Goal: Information Seeking & Learning: Learn about a topic

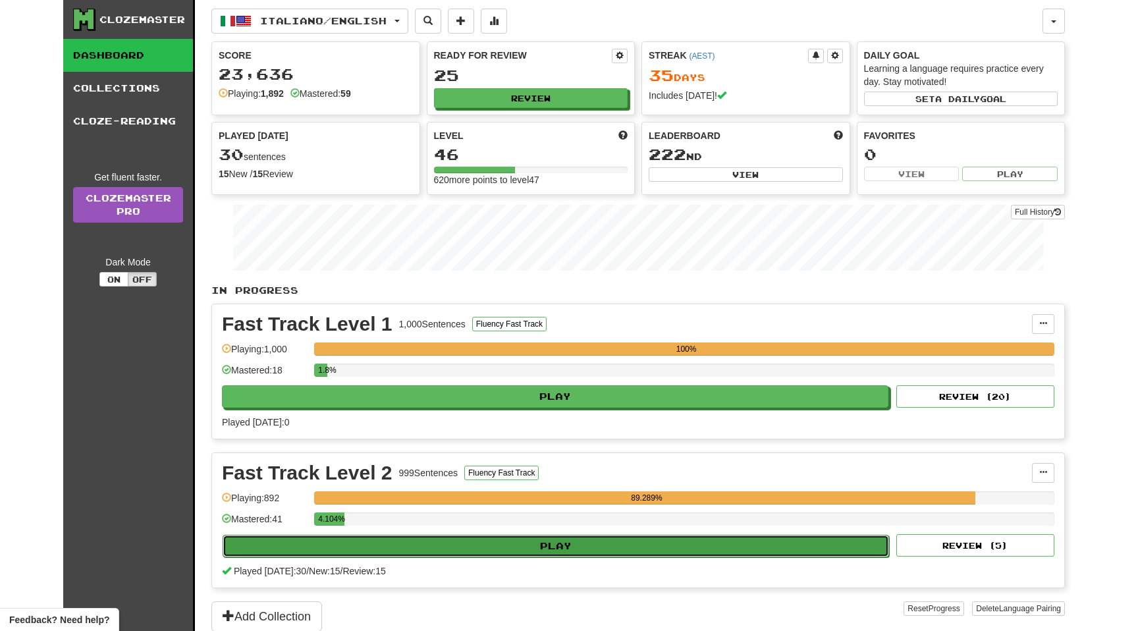
click at [460, 550] on button "Play" at bounding box center [556, 546] width 666 height 22
select select "**"
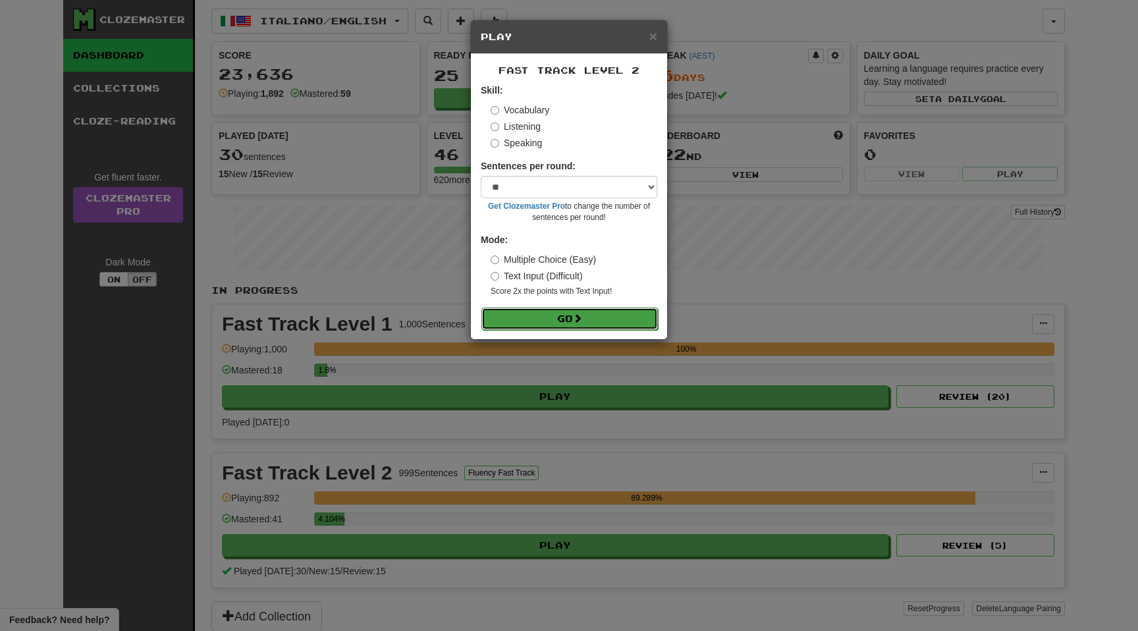
click at [562, 321] on button "Go" at bounding box center [569, 319] width 176 height 22
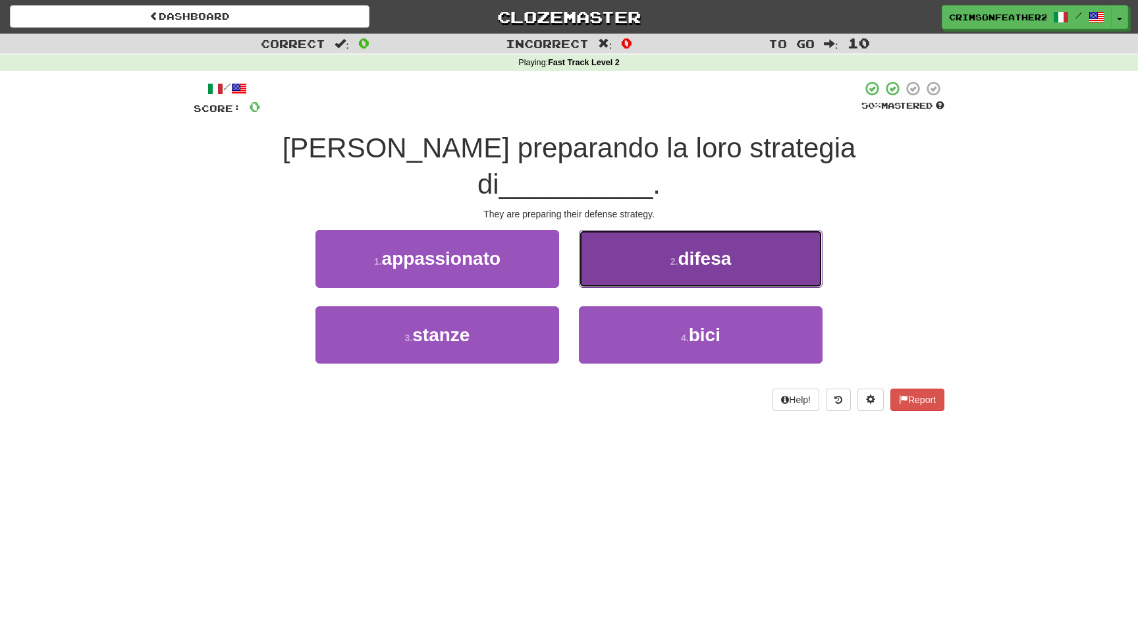
click at [624, 236] on button "2 . difesa" at bounding box center [701, 258] width 244 height 57
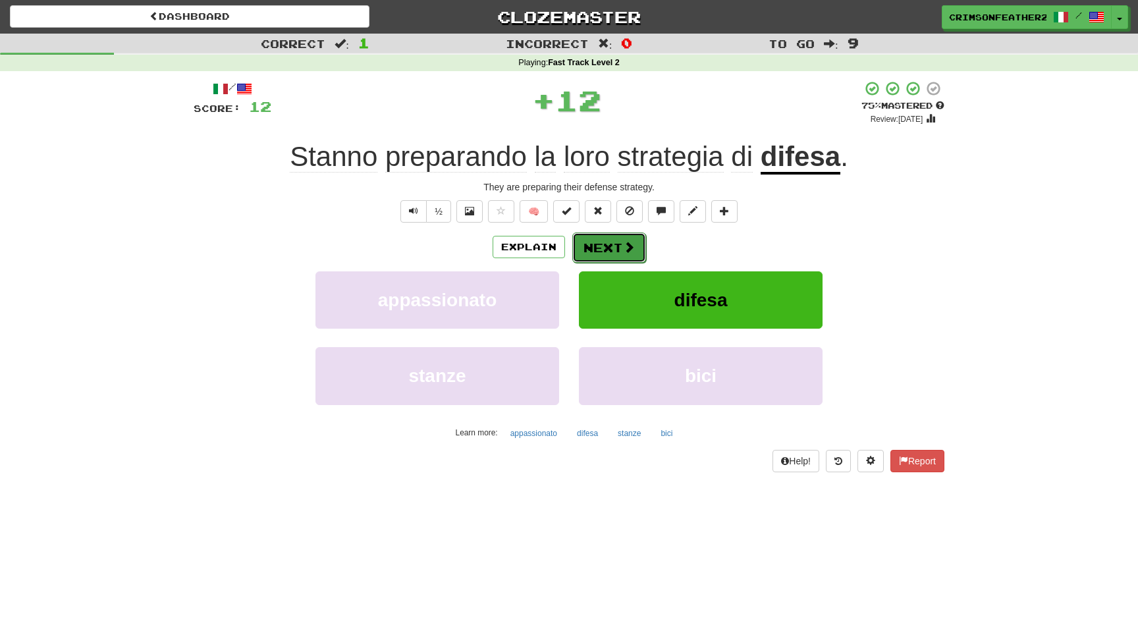
click at [593, 254] on button "Next" at bounding box center [609, 247] width 74 height 30
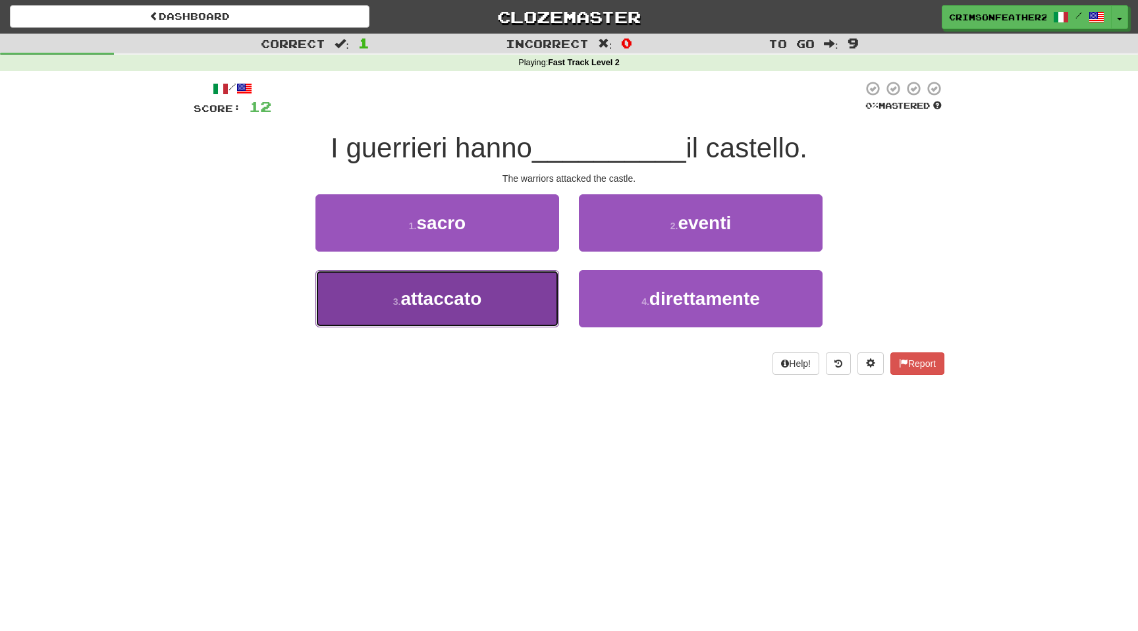
click at [494, 313] on button "3 . attaccato" at bounding box center [437, 298] width 244 height 57
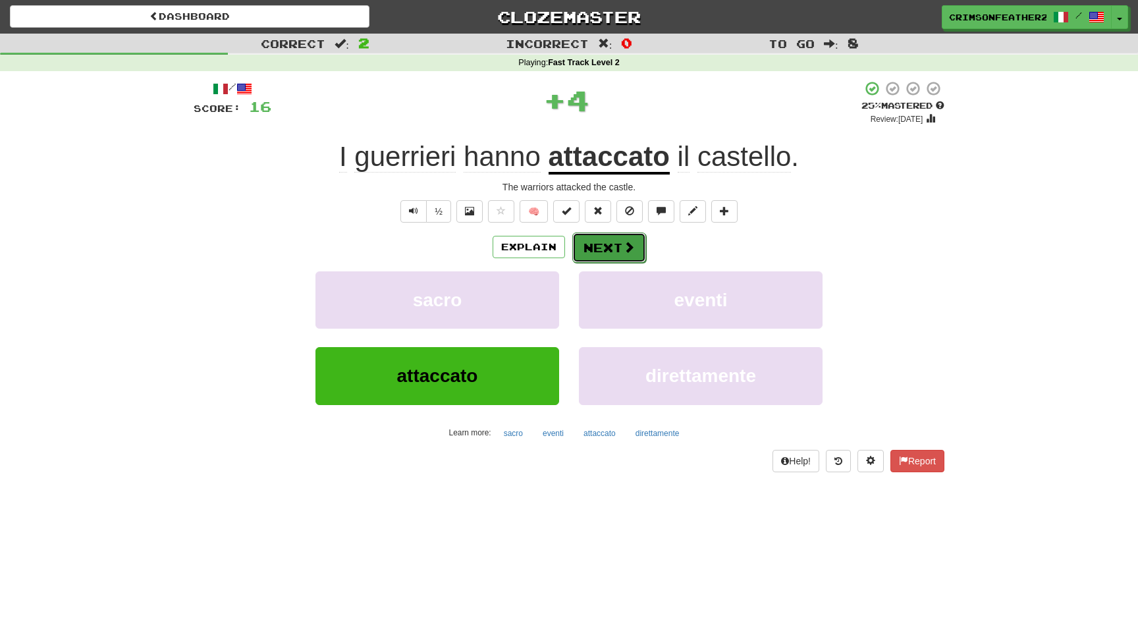
click at [609, 237] on button "Next" at bounding box center [609, 247] width 74 height 30
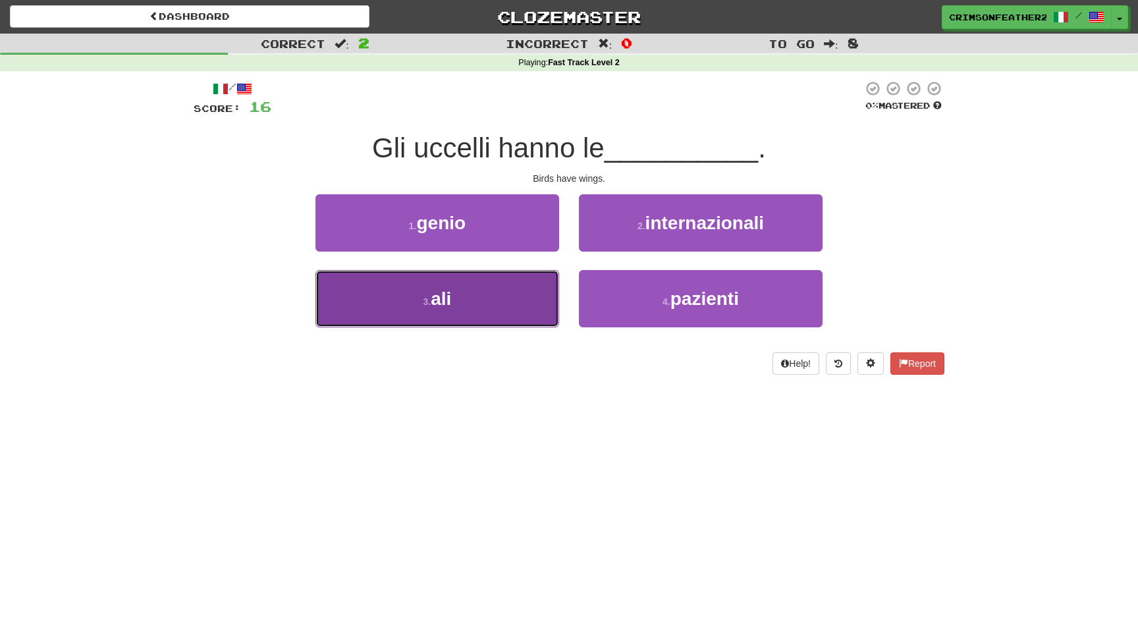
click at [537, 280] on button "3 . ali" at bounding box center [437, 298] width 244 height 57
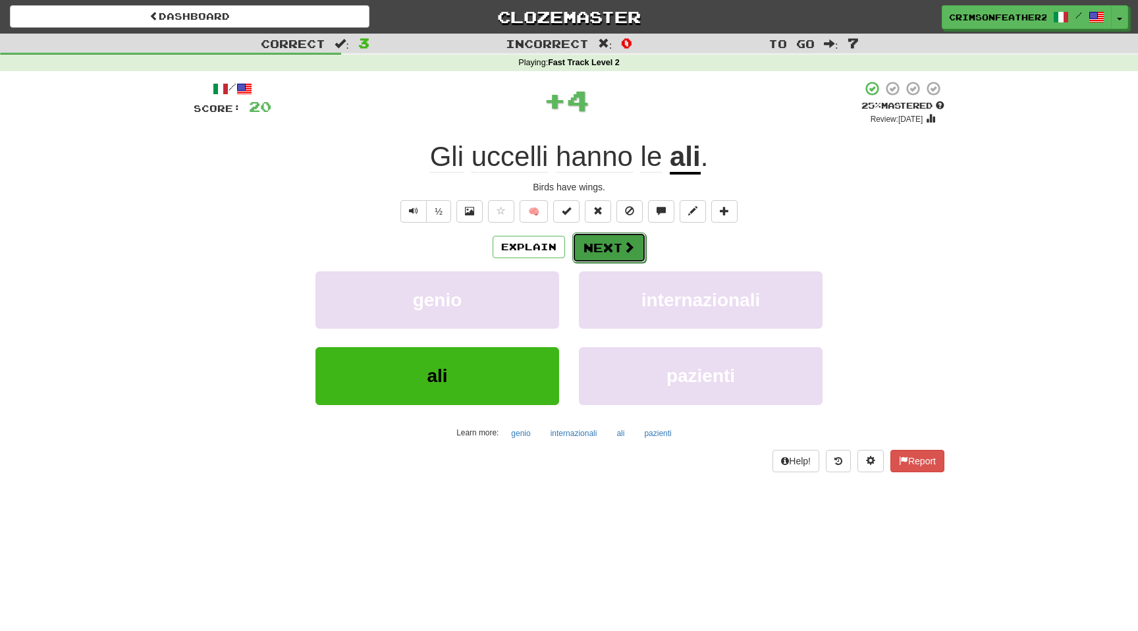
click at [588, 251] on button "Next" at bounding box center [609, 247] width 74 height 30
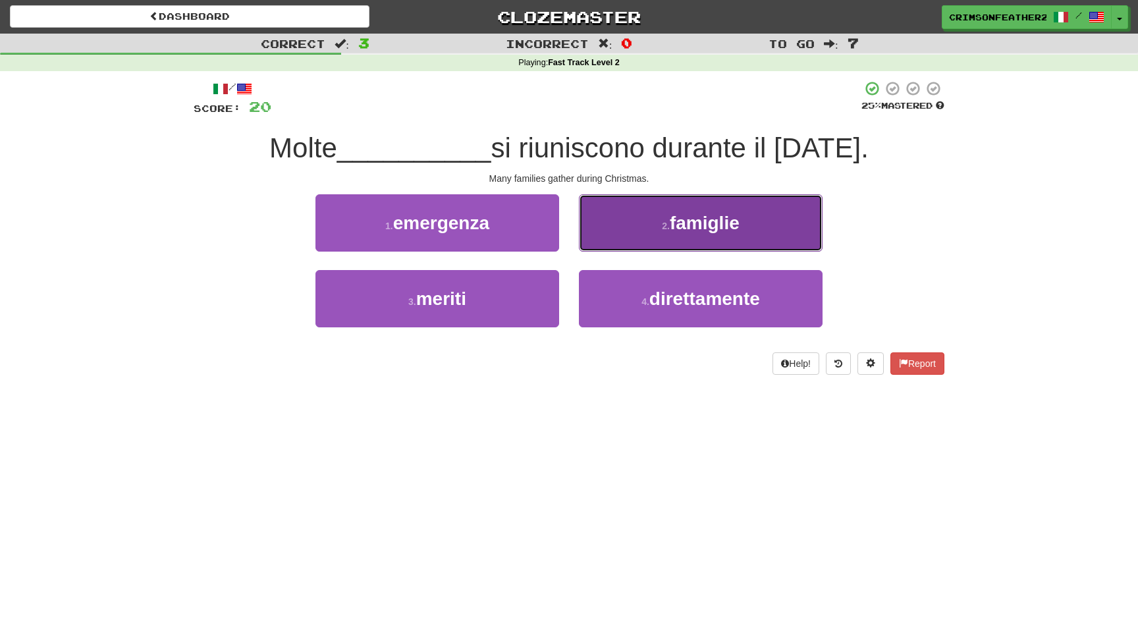
click at [608, 242] on button "2 . famiglie" at bounding box center [701, 222] width 244 height 57
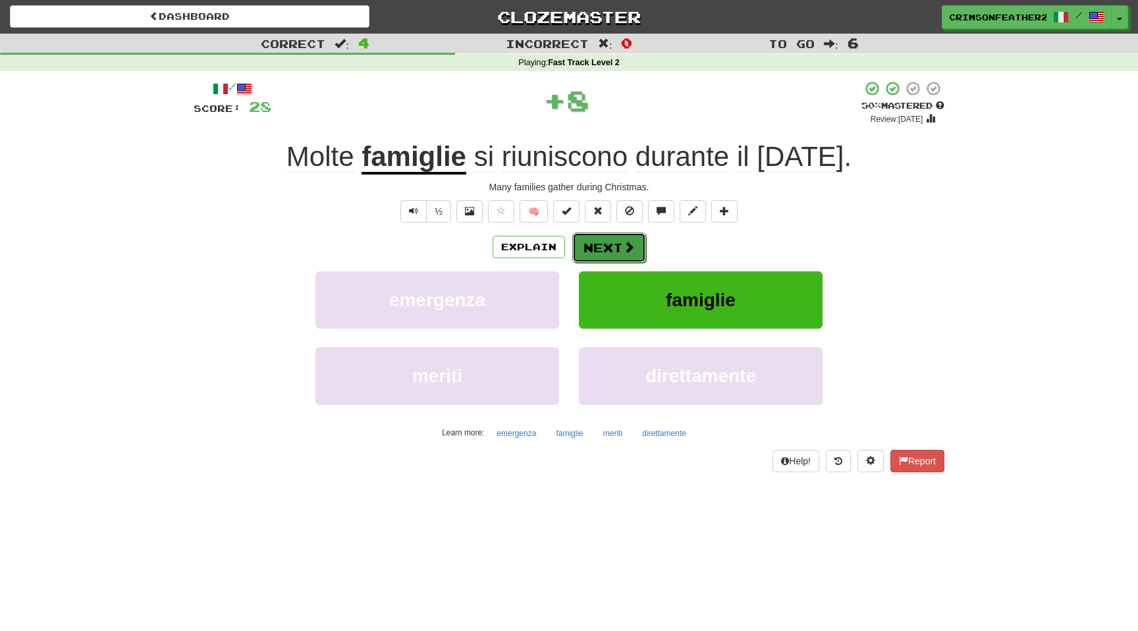
click at [602, 246] on button "Next" at bounding box center [609, 247] width 74 height 30
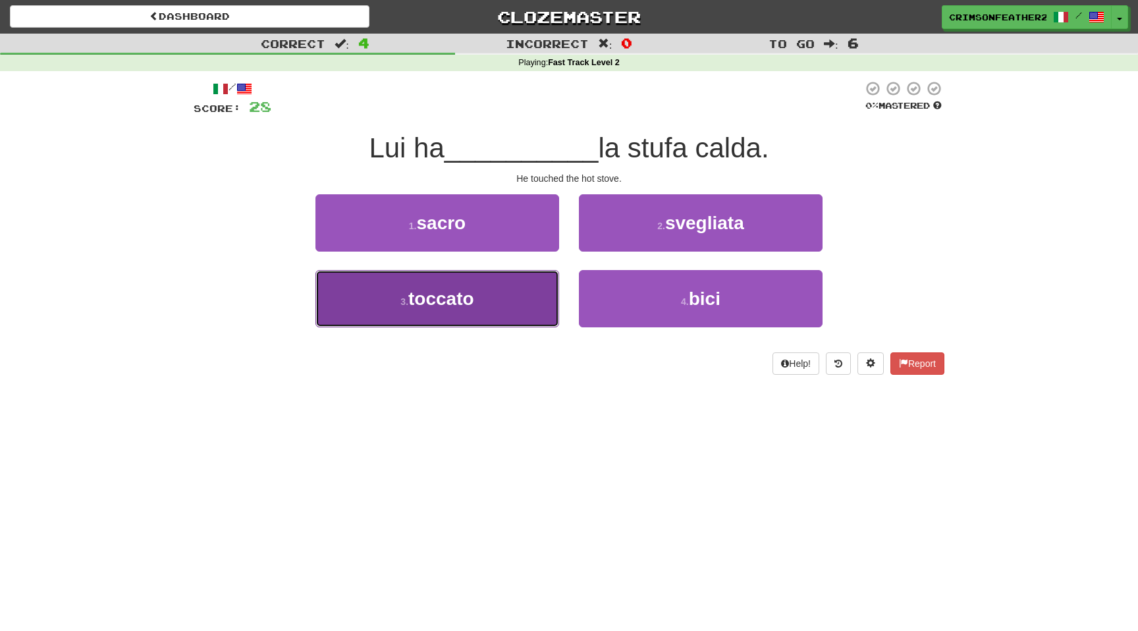
click at [506, 314] on button "3 . toccato" at bounding box center [437, 298] width 244 height 57
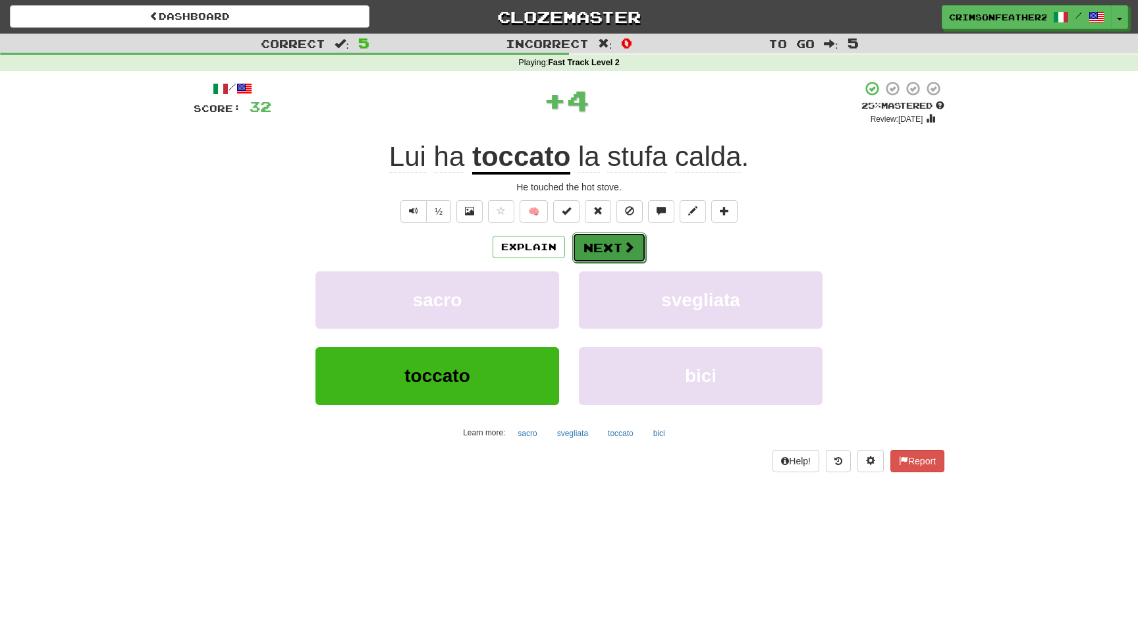
click at [591, 246] on button "Next" at bounding box center [609, 247] width 74 height 30
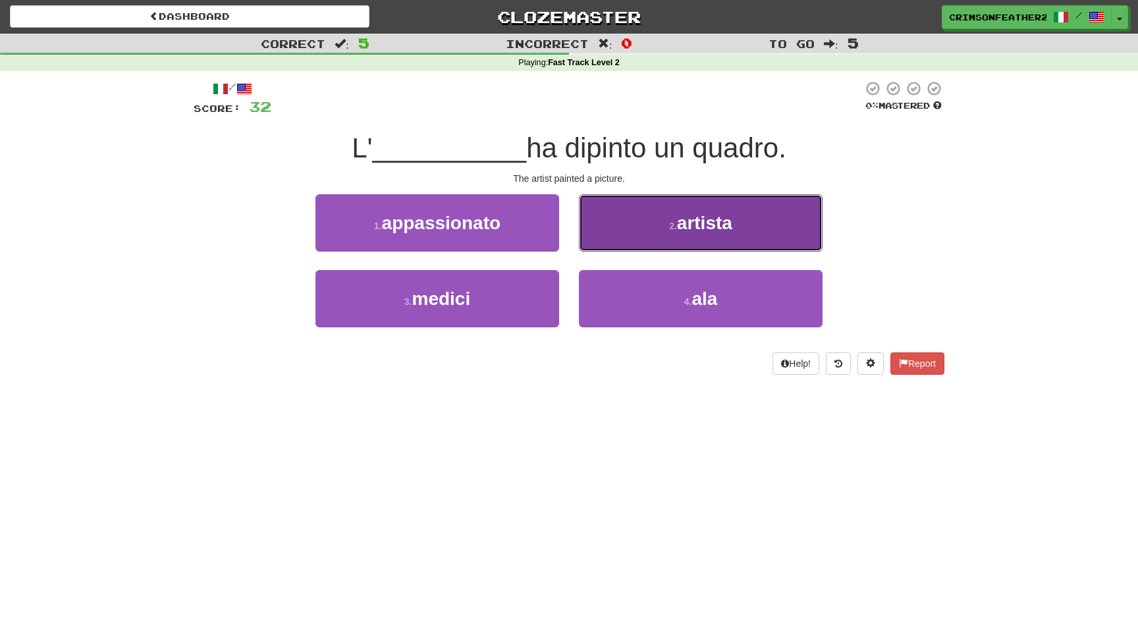
click at [597, 248] on button "2 . artista" at bounding box center [701, 222] width 244 height 57
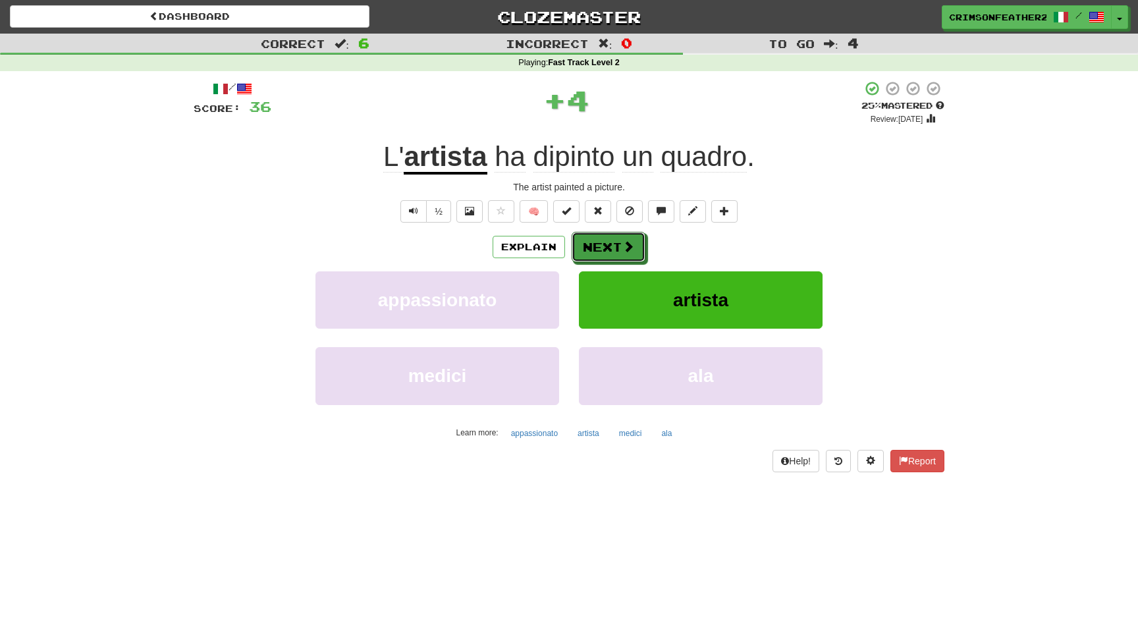
click at [597, 248] on button "Next" at bounding box center [609, 247] width 74 height 30
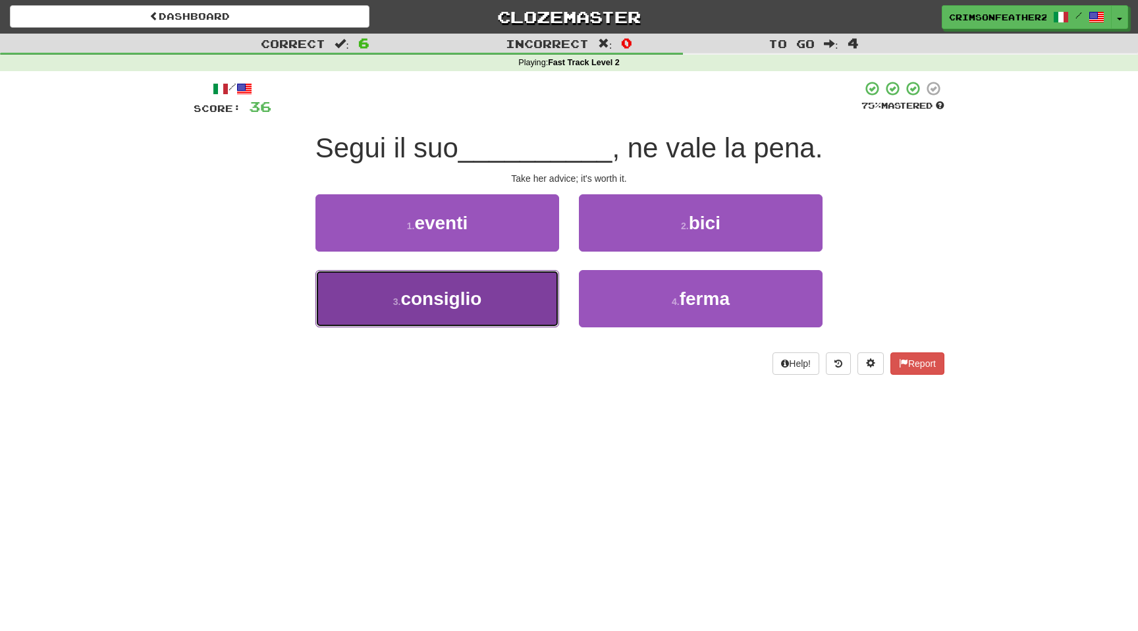
click at [542, 286] on button "3 . consiglio" at bounding box center [437, 298] width 244 height 57
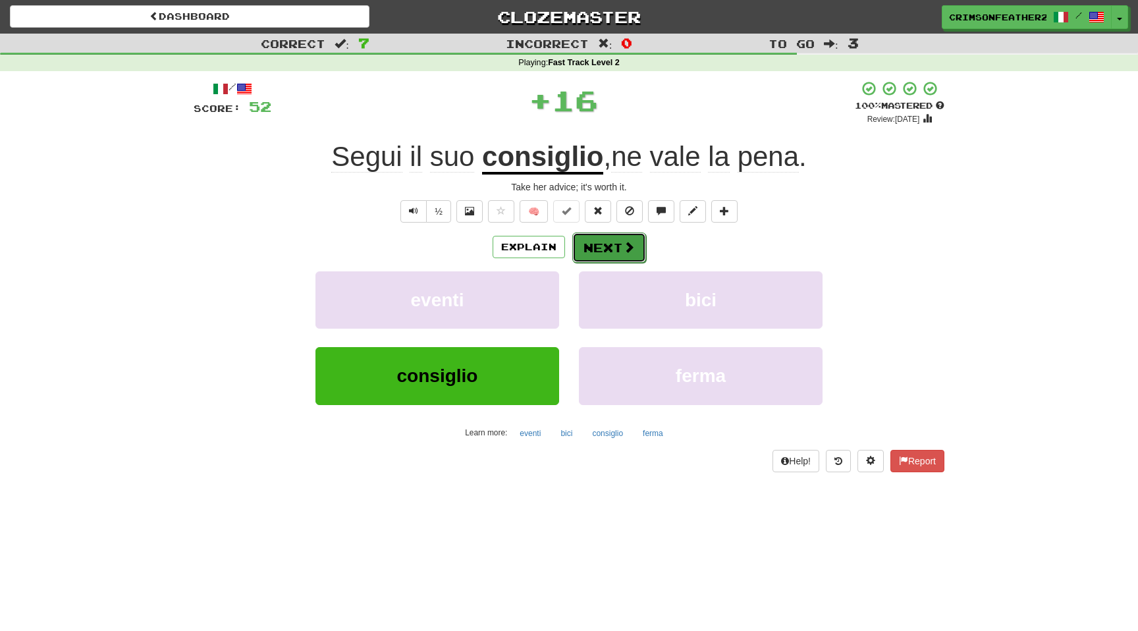
click at [601, 246] on button "Next" at bounding box center [609, 247] width 74 height 30
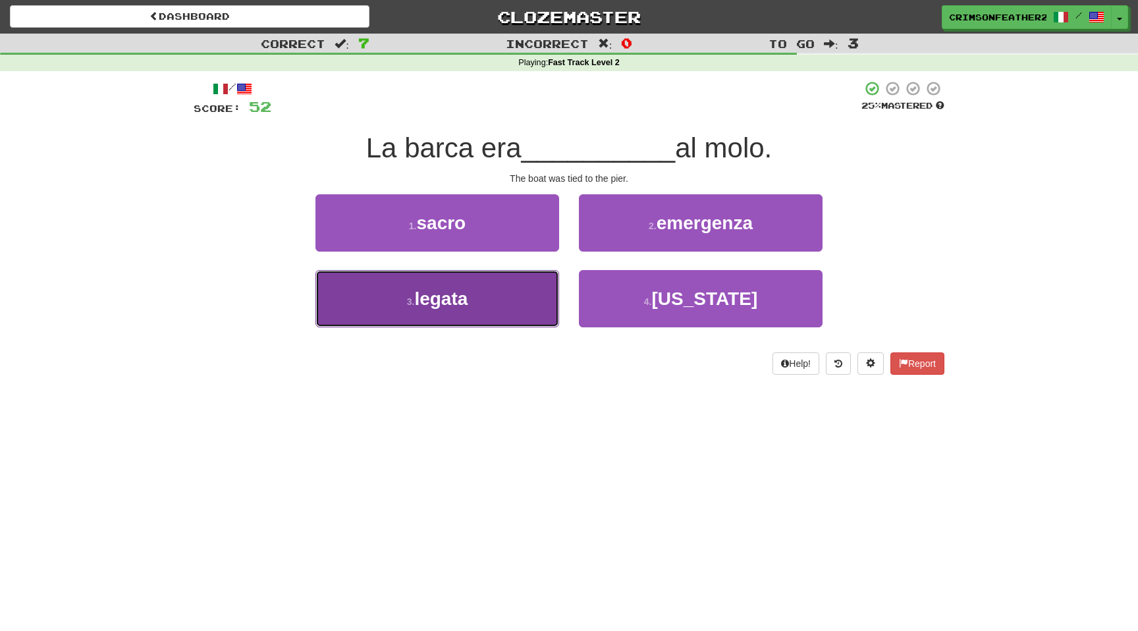
click at [533, 298] on button "3 . legata" at bounding box center [437, 298] width 244 height 57
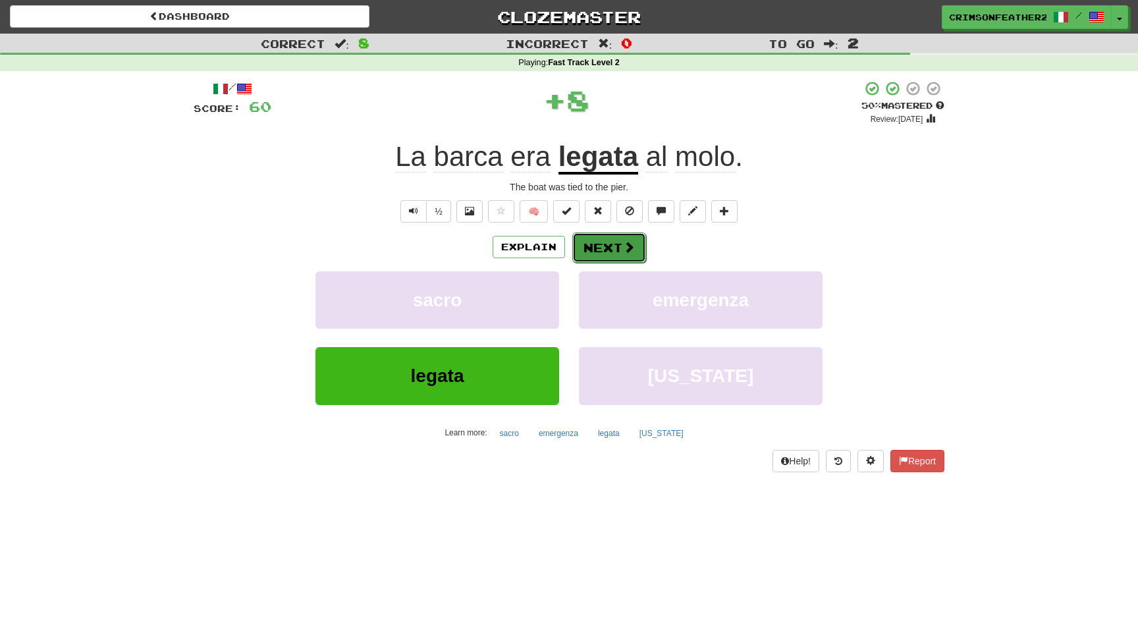
click at [609, 254] on button "Next" at bounding box center [609, 247] width 74 height 30
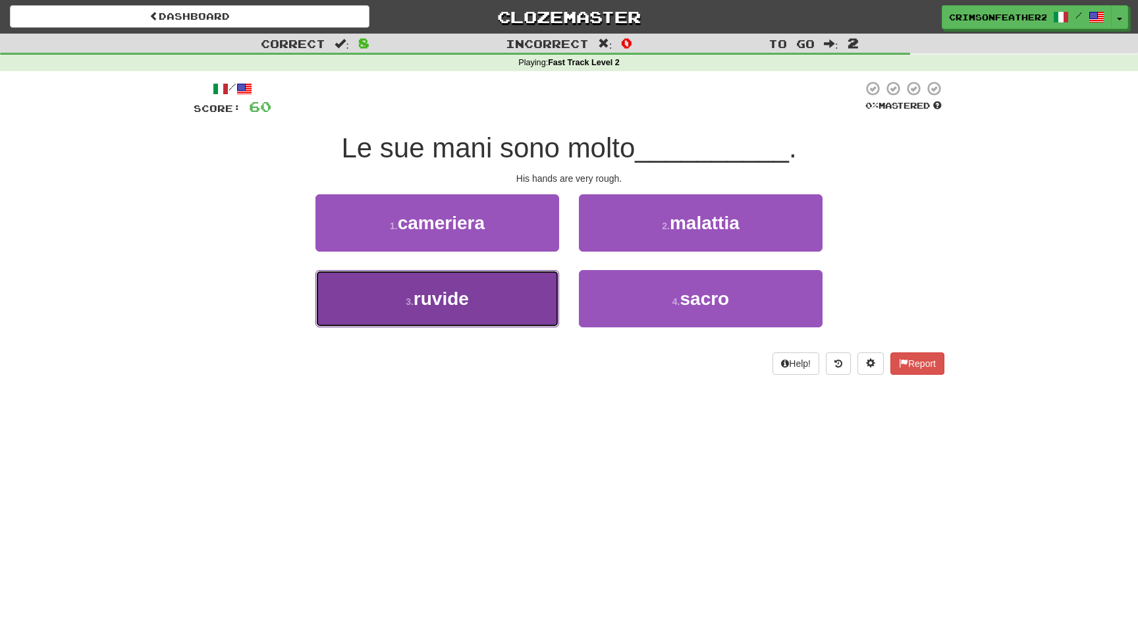
click at [512, 290] on button "3 . ruvide" at bounding box center [437, 298] width 244 height 57
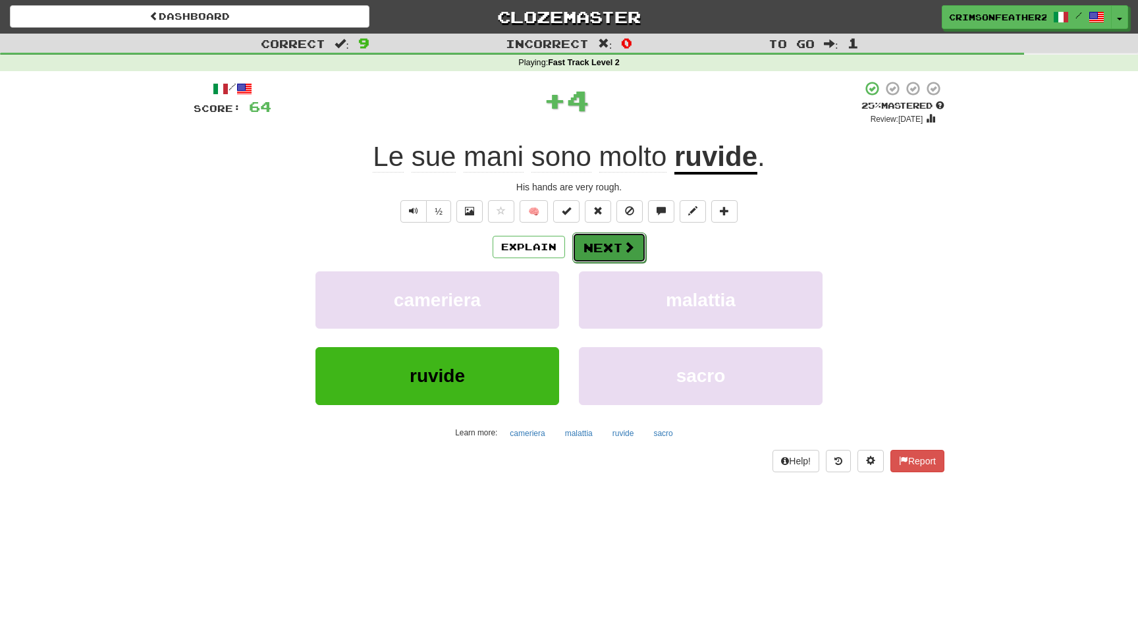
click at [597, 240] on button "Next" at bounding box center [609, 247] width 74 height 30
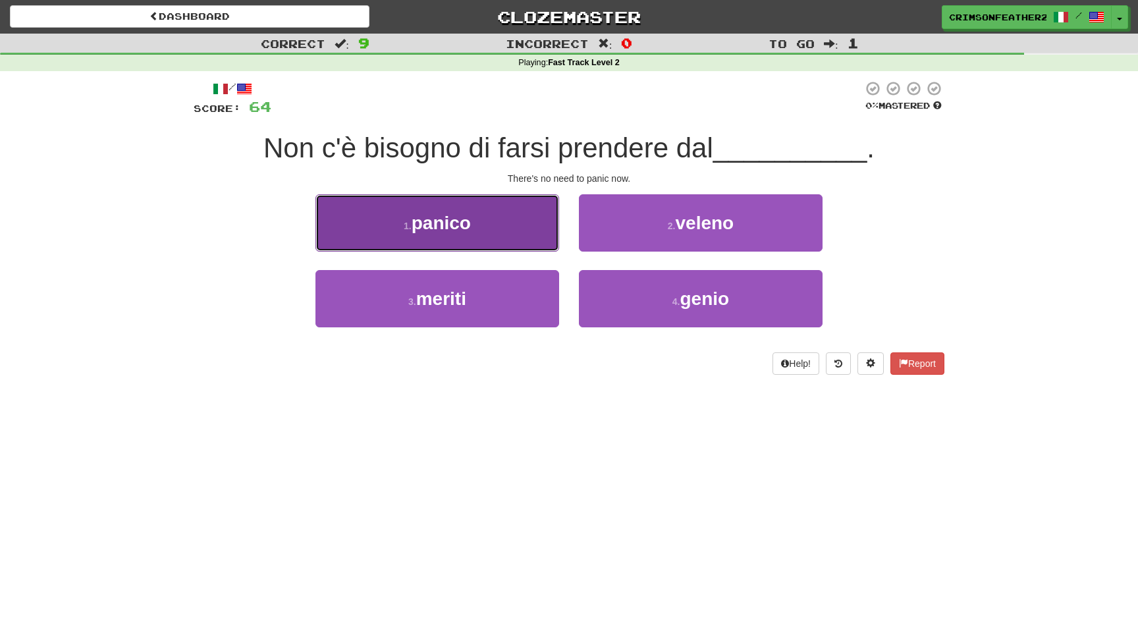
click at [518, 225] on button "1 . panico" at bounding box center [437, 222] width 244 height 57
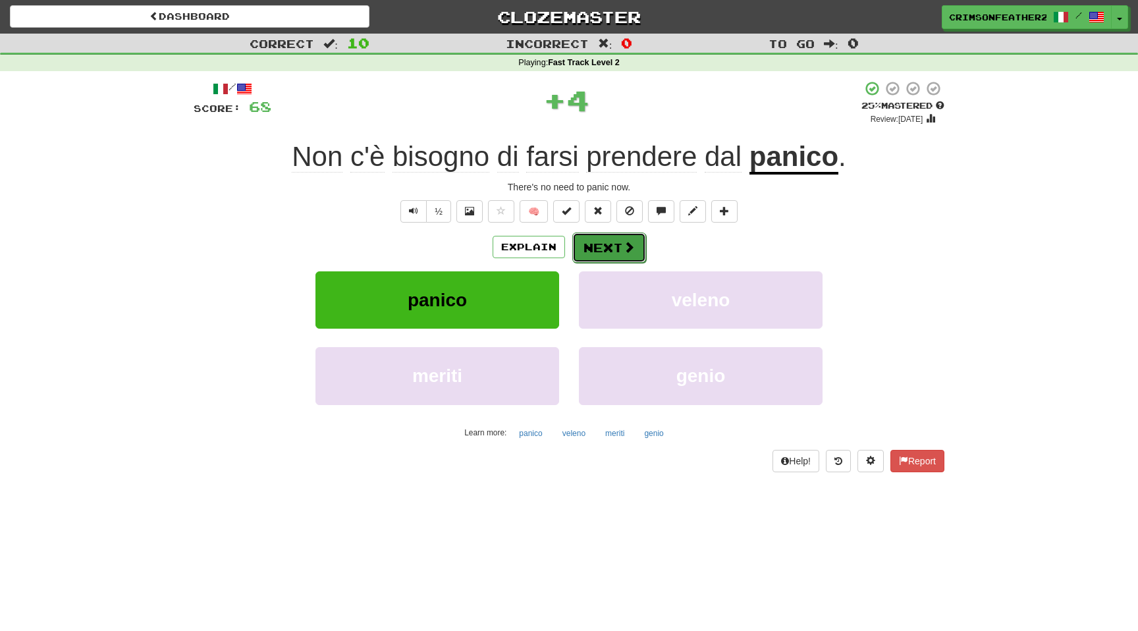
click at [589, 239] on button "Next" at bounding box center [609, 247] width 74 height 30
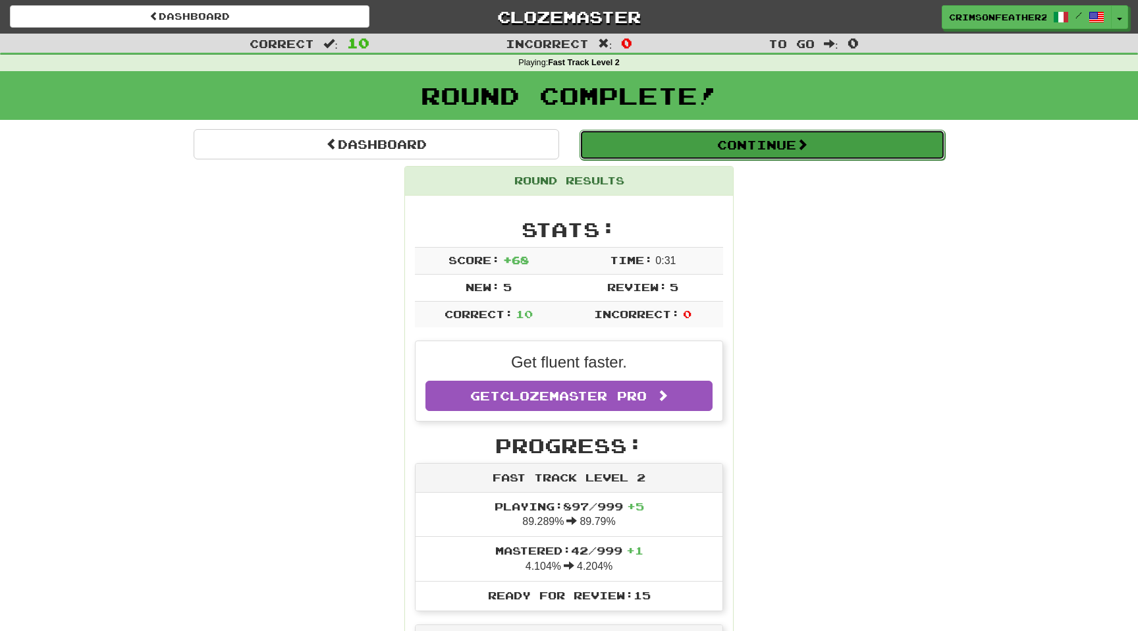
click at [631, 151] on button "Continue" at bounding box center [761, 145] width 365 height 30
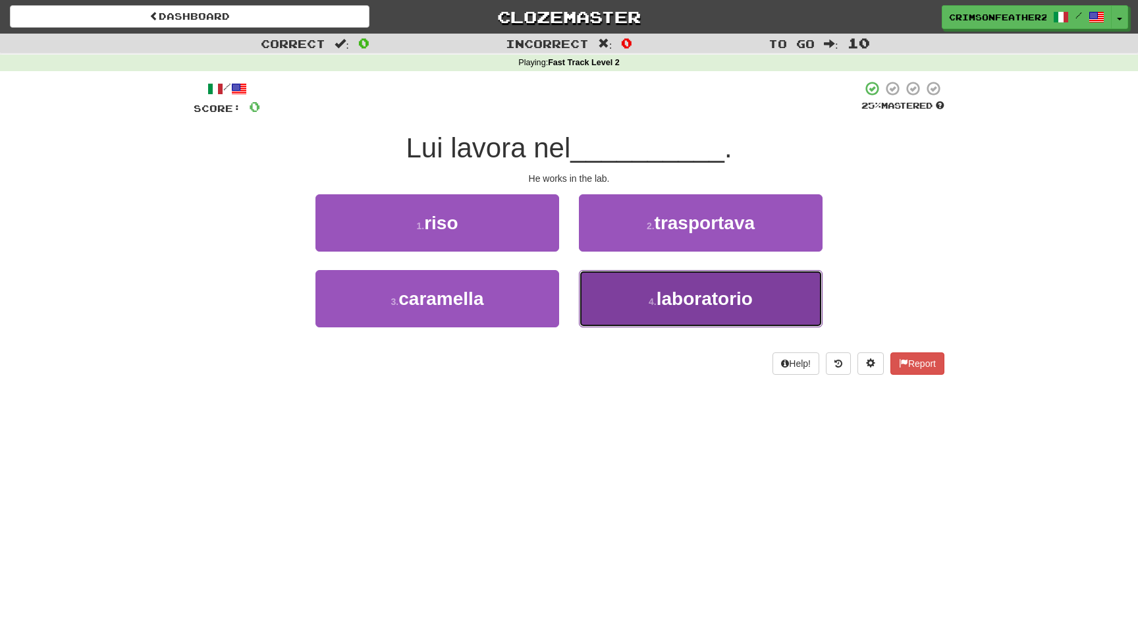
click at [612, 313] on button "4 . laboratorio" at bounding box center [701, 298] width 244 height 57
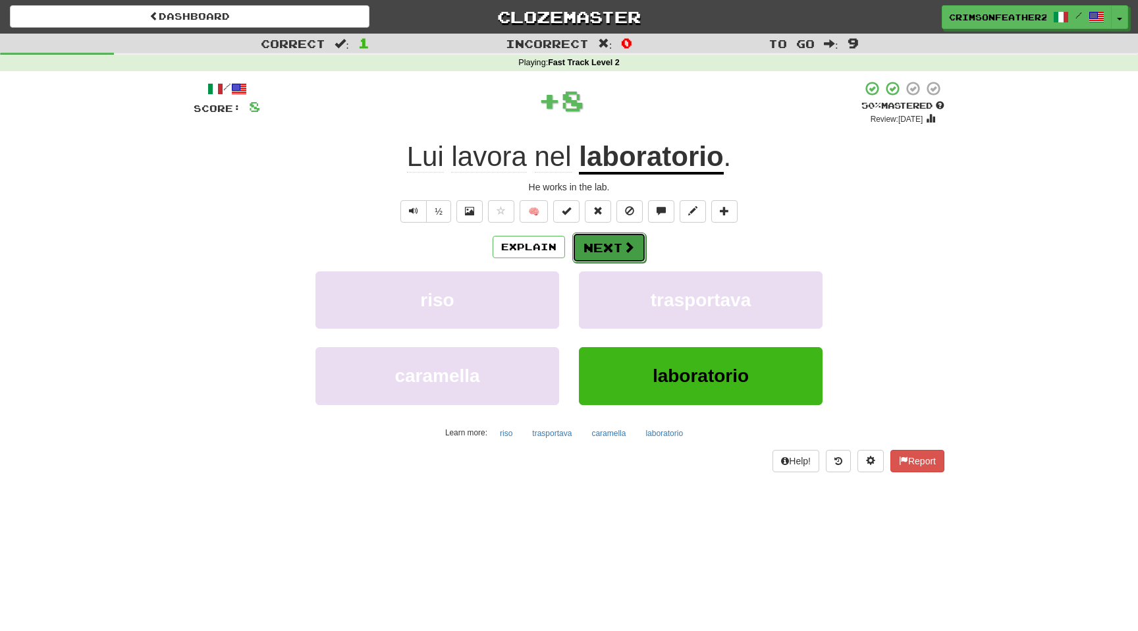
click at [613, 255] on button "Next" at bounding box center [609, 247] width 74 height 30
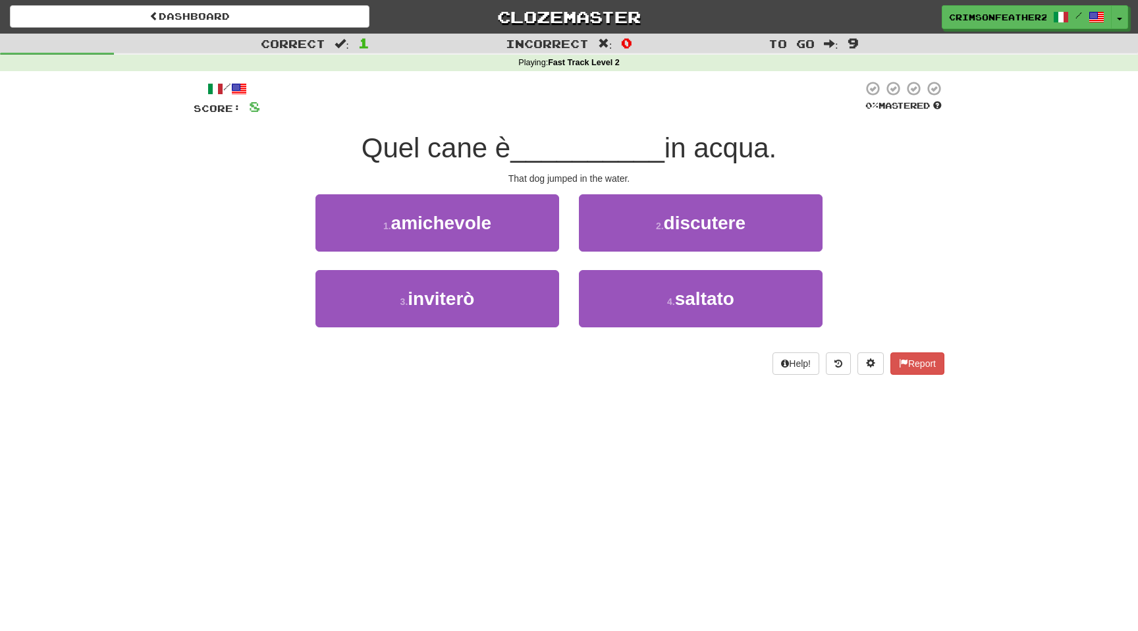
click at [572, 243] on div "2 . discutere" at bounding box center [700, 232] width 263 height 76
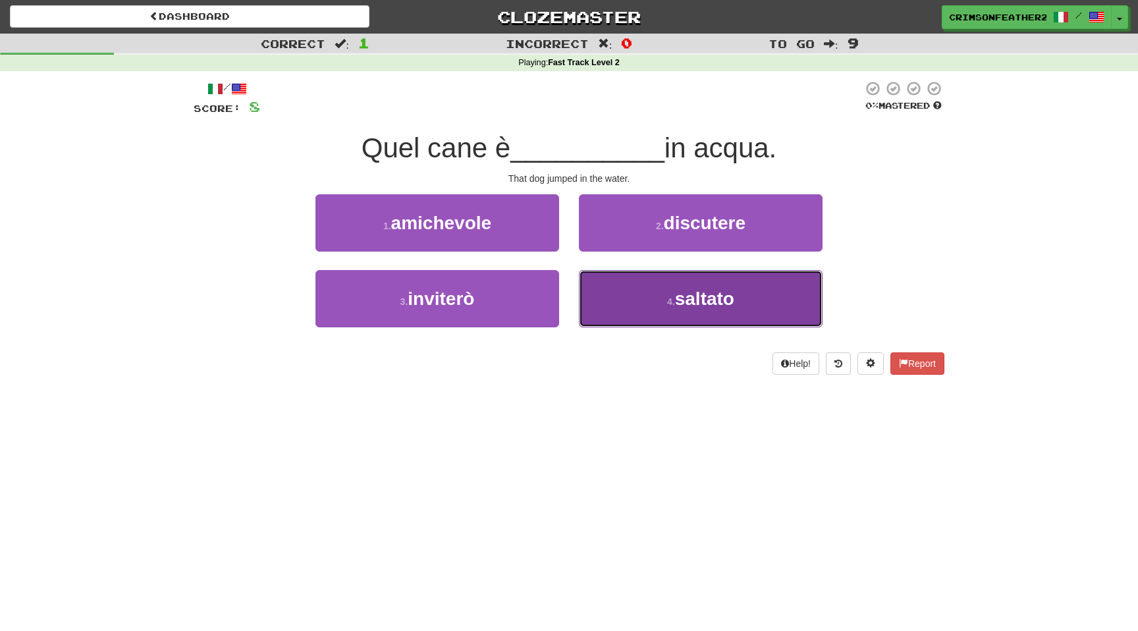
click at [586, 280] on button "4 . saltato" at bounding box center [701, 298] width 244 height 57
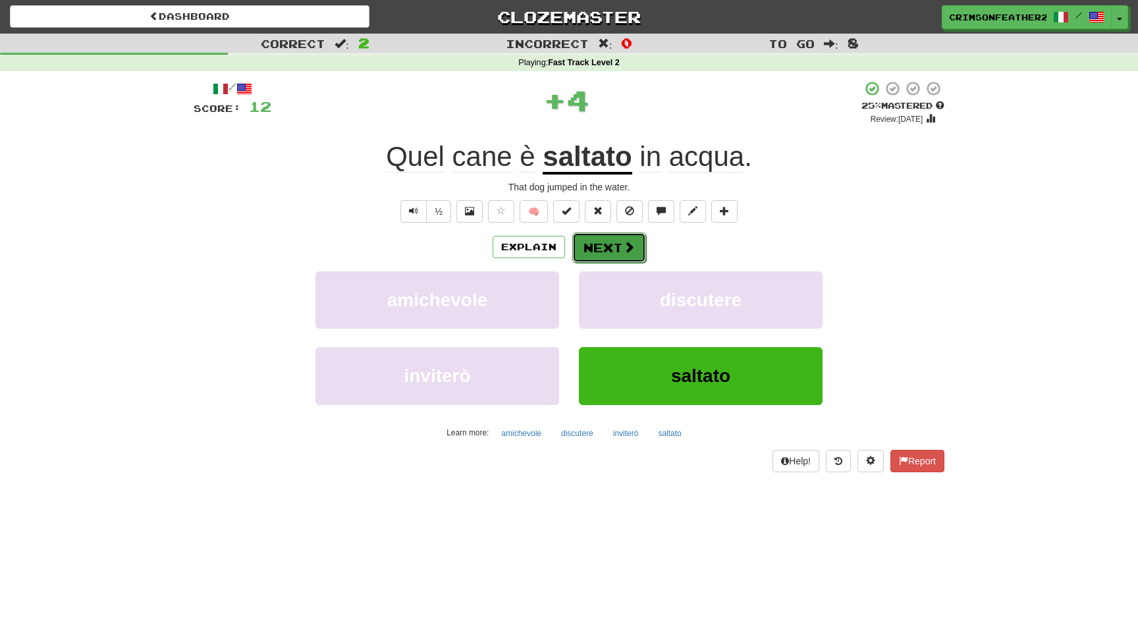
click at [598, 250] on button "Next" at bounding box center [609, 247] width 74 height 30
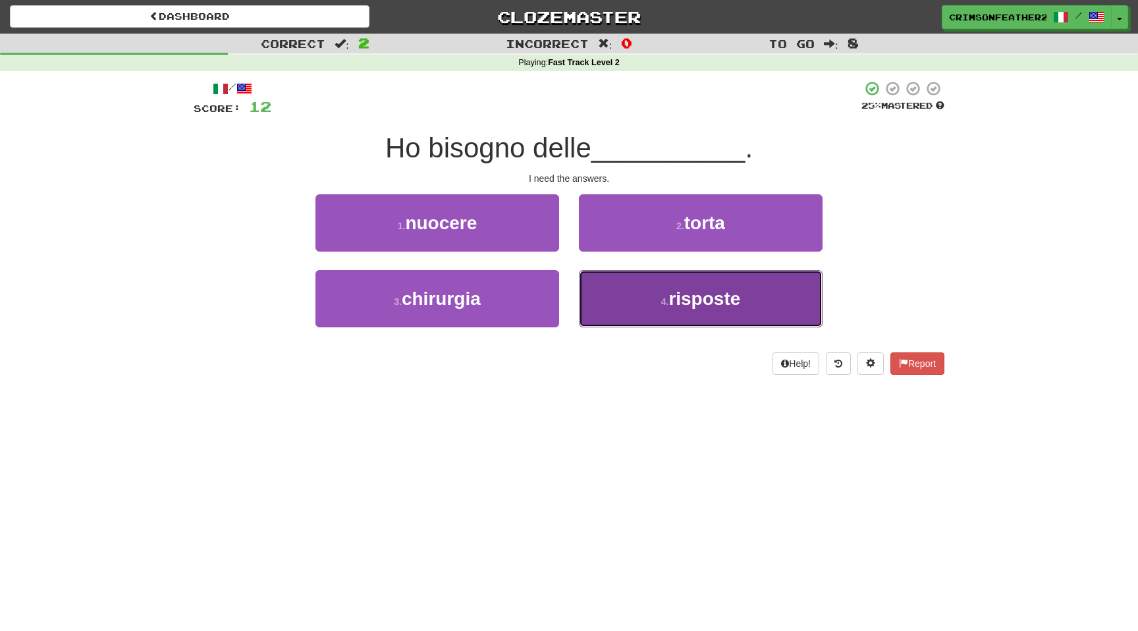
click at [610, 277] on button "4 . risposte" at bounding box center [701, 298] width 244 height 57
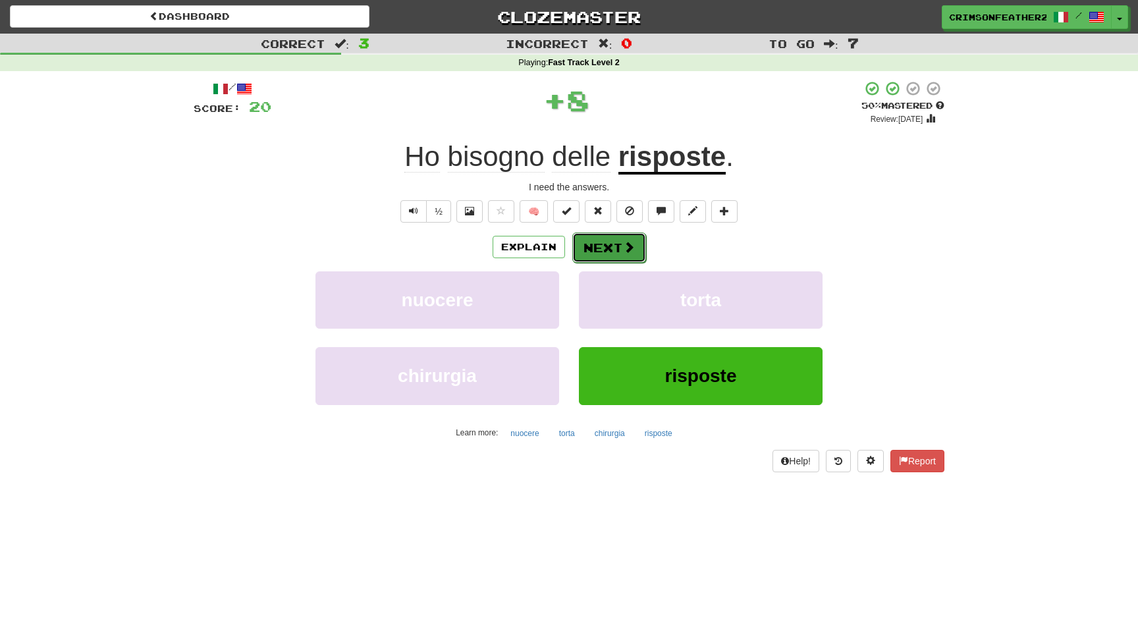
click at [606, 252] on button "Next" at bounding box center [609, 247] width 74 height 30
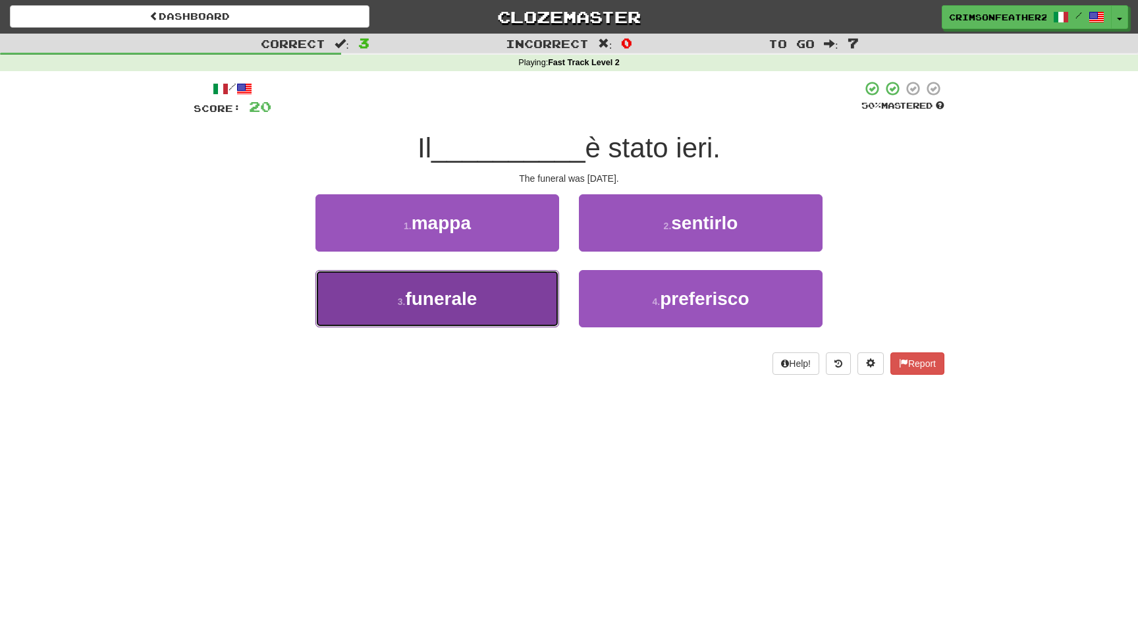
click at [540, 286] on button "3 . funerale" at bounding box center [437, 298] width 244 height 57
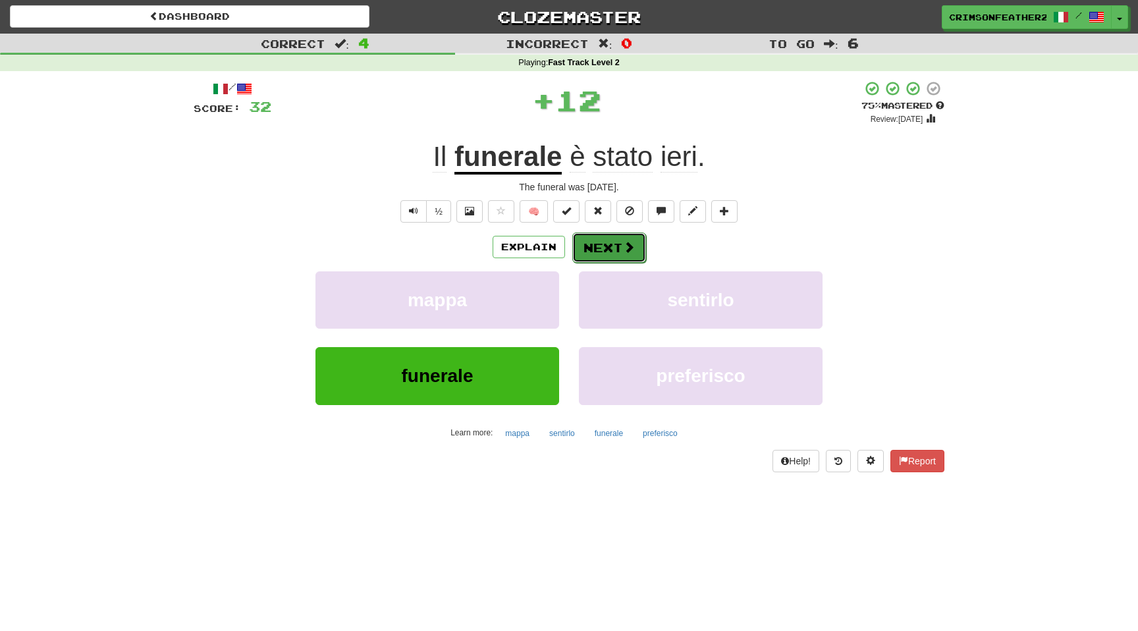
click at [618, 246] on button "Next" at bounding box center [609, 247] width 74 height 30
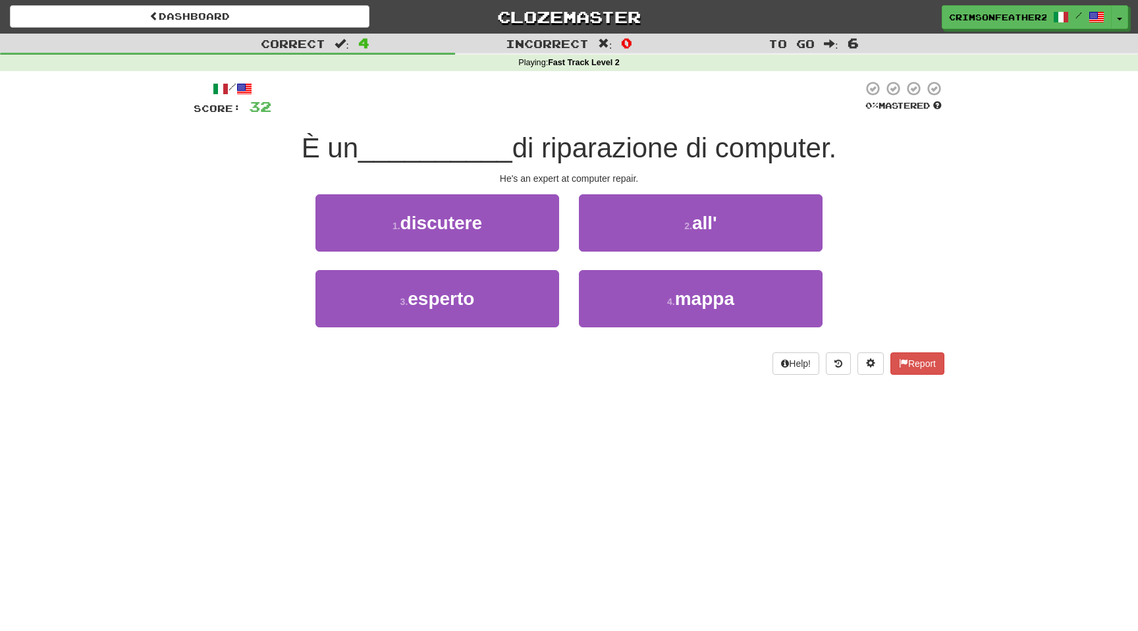
click at [542, 101] on div at bounding box center [566, 98] width 591 height 36
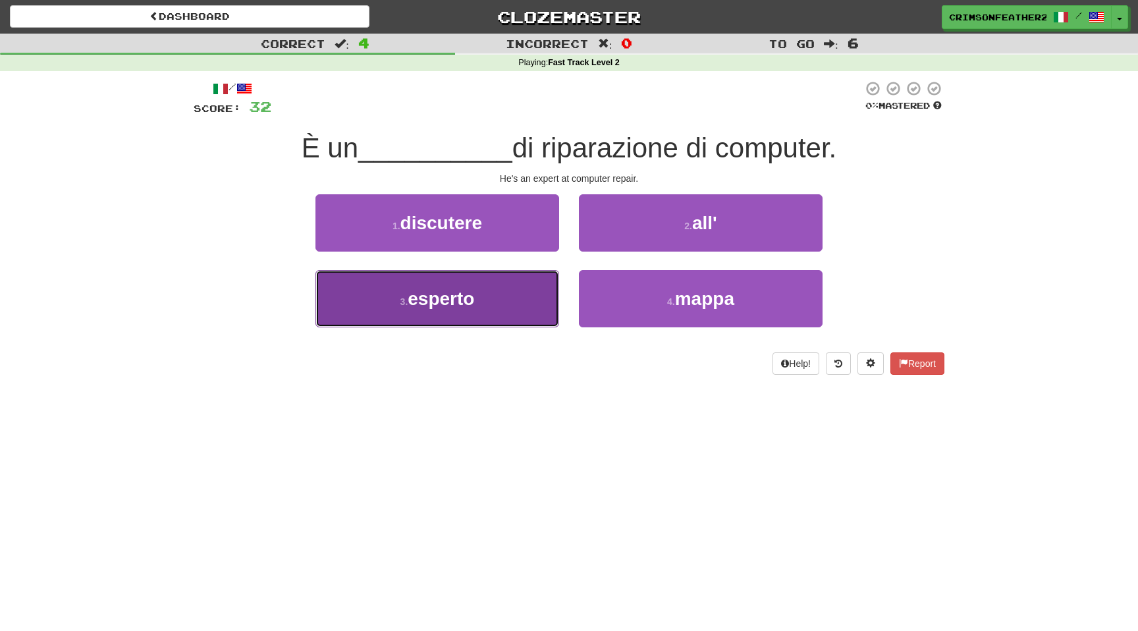
click at [456, 284] on button "3 . esperto" at bounding box center [437, 298] width 244 height 57
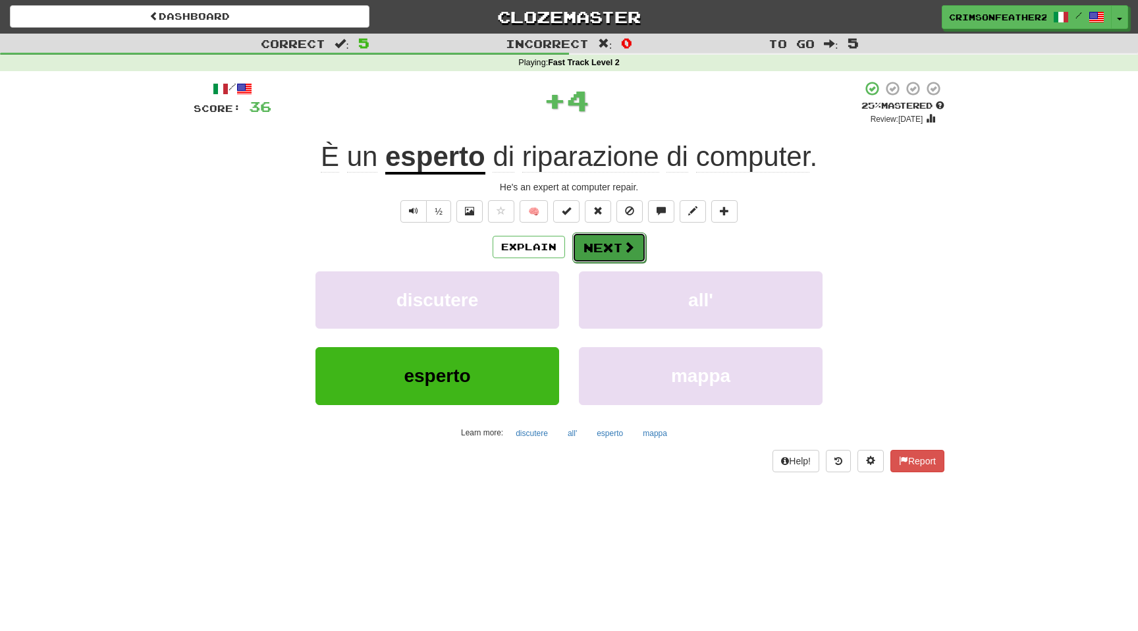
click at [589, 254] on button "Next" at bounding box center [609, 247] width 74 height 30
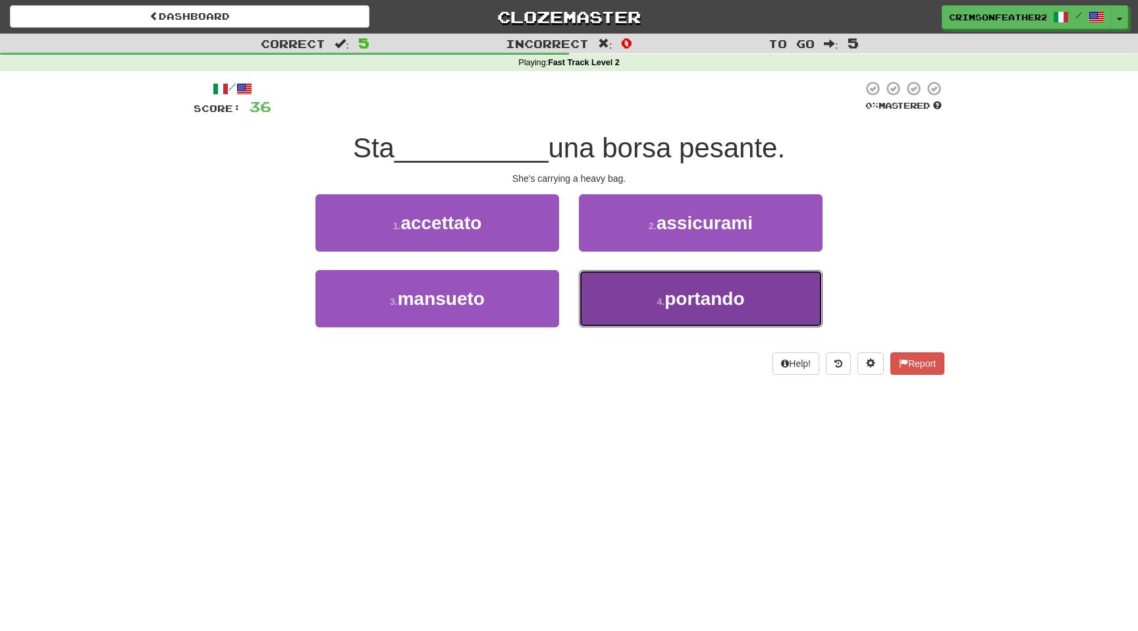
click at [614, 295] on button "4 . portando" at bounding box center [701, 298] width 244 height 57
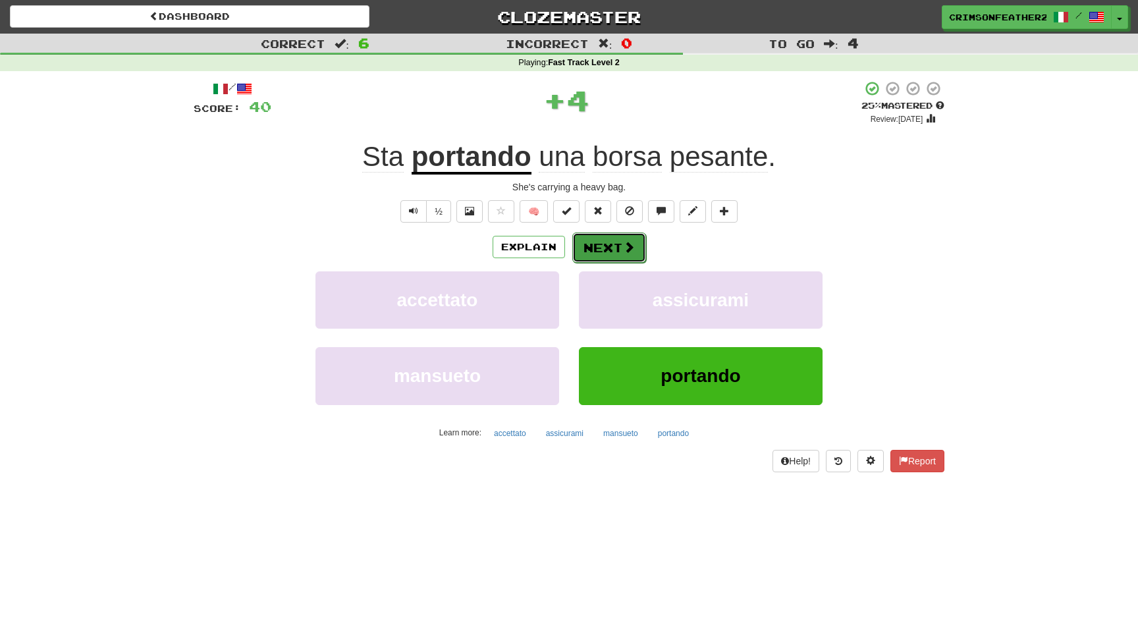
click at [593, 254] on button "Next" at bounding box center [609, 247] width 74 height 30
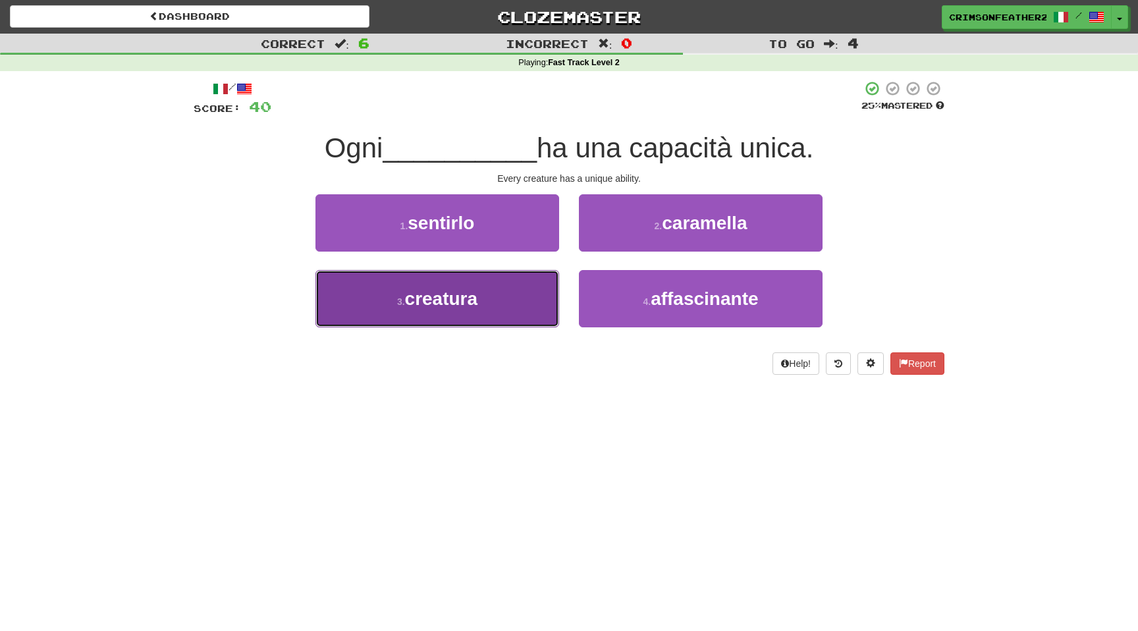
click at [516, 306] on button "3 . creatura" at bounding box center [437, 298] width 244 height 57
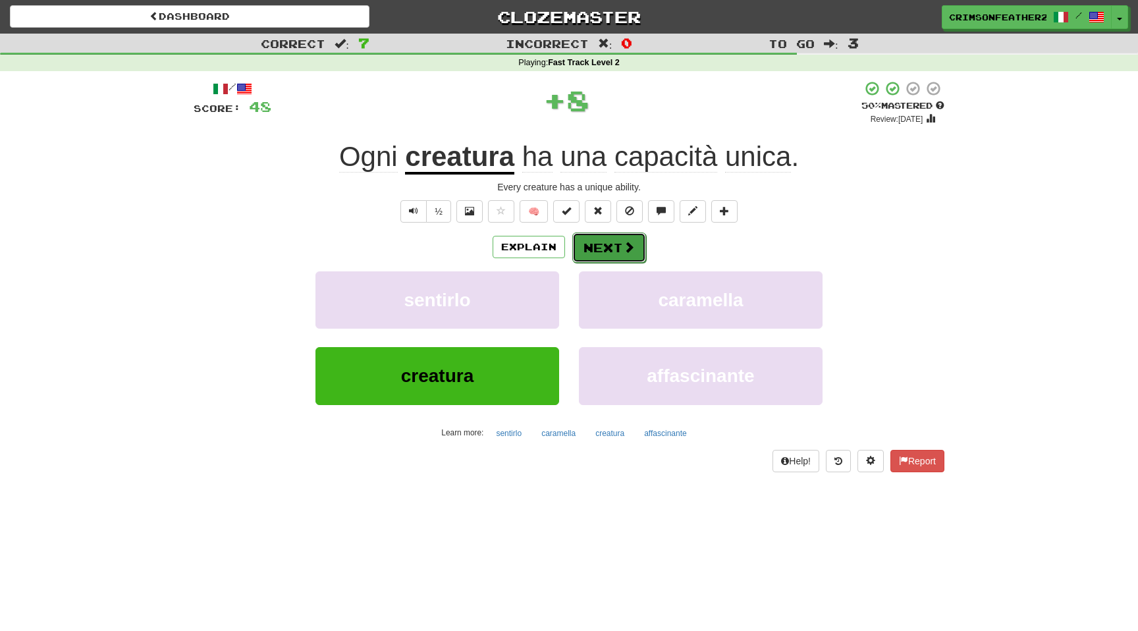
click at [575, 252] on button "Next" at bounding box center [609, 247] width 74 height 30
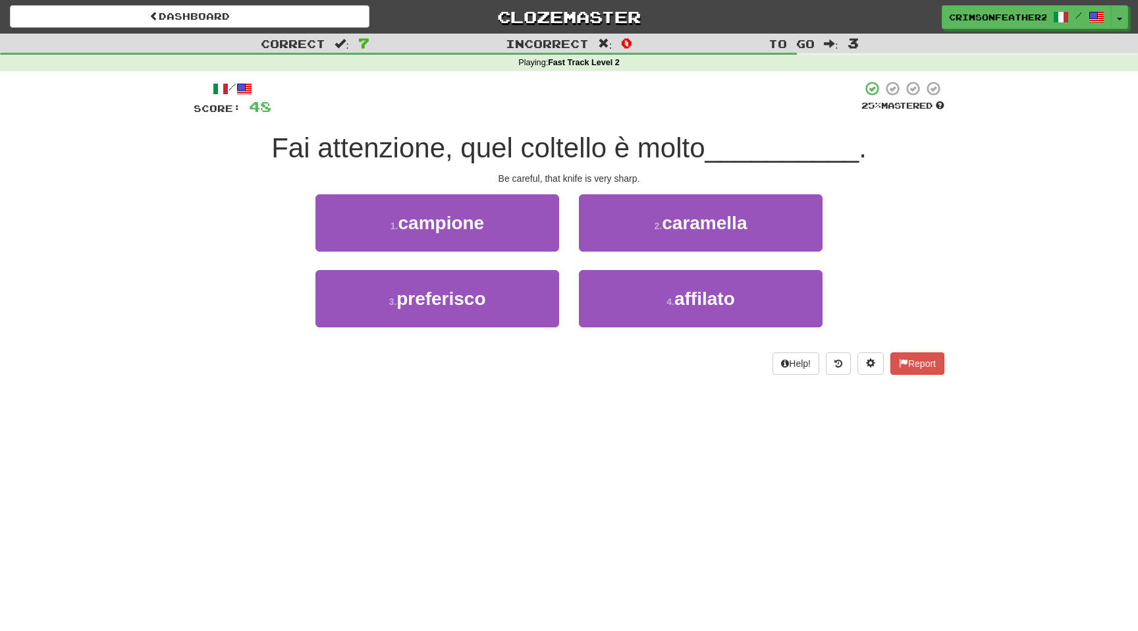
click at [608, 126] on div "/ Score: 48 25 % Mastered Fai attenzione, quel coltello è molto __________ . Be…" at bounding box center [569, 227] width 751 height 294
click at [572, 106] on div at bounding box center [566, 98] width 590 height 36
click at [573, 108] on div at bounding box center [566, 98] width 590 height 36
click at [567, 113] on div at bounding box center [566, 98] width 590 height 36
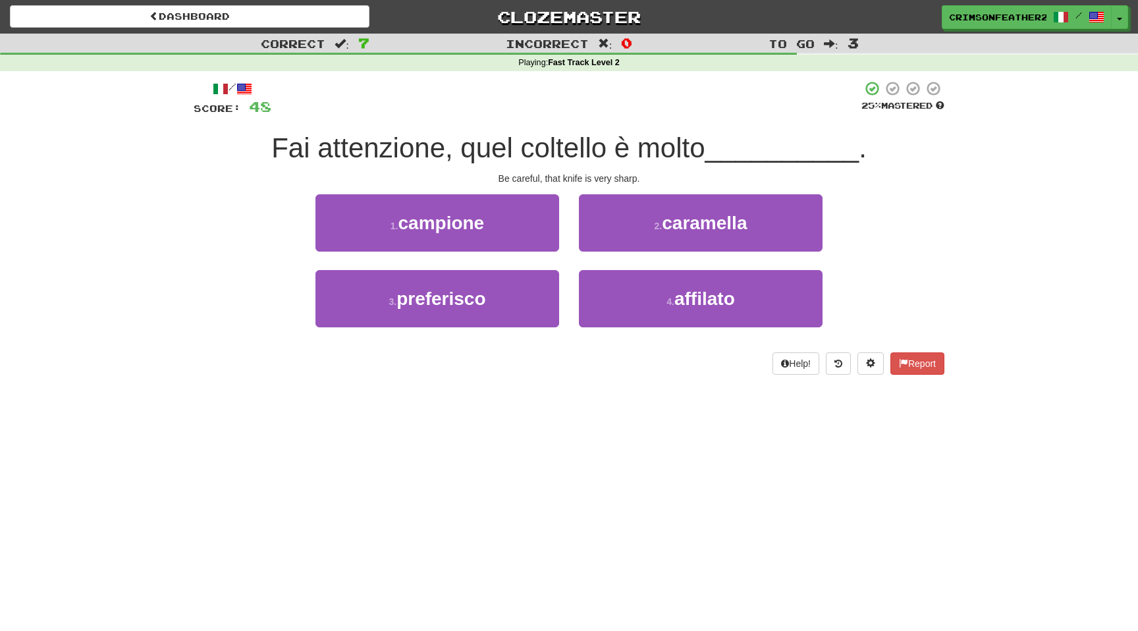
click at [566, 120] on div "/ Score: 48 25 % Mastered Fai attenzione, quel coltello è molto __________ . Be…" at bounding box center [569, 227] width 751 height 294
click at [566, 122] on div "/ Score: 48 25 % Mastered Fai attenzione, quel coltello è molto __________ . Be…" at bounding box center [569, 227] width 751 height 294
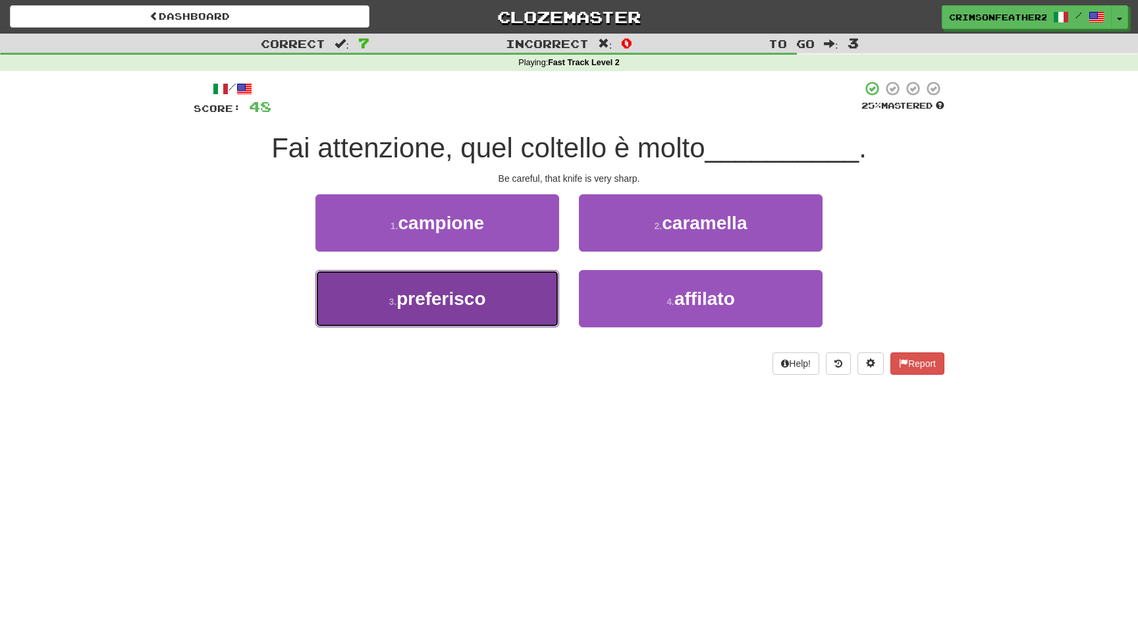
click at [525, 292] on button "3 . preferisco" at bounding box center [437, 298] width 244 height 57
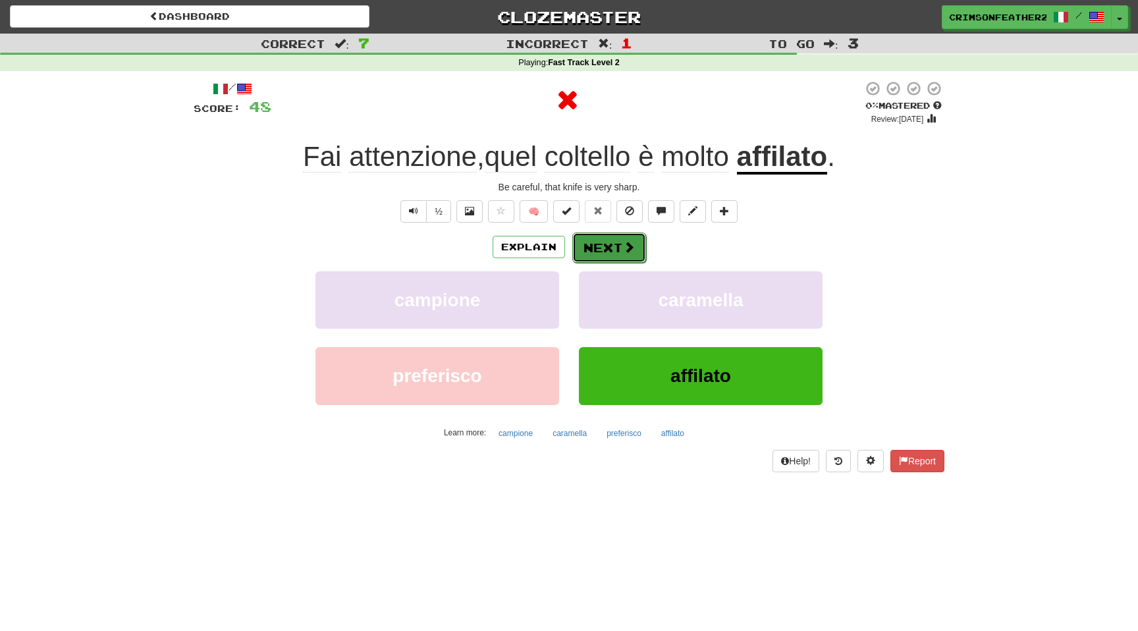
click at [599, 243] on button "Next" at bounding box center [609, 247] width 74 height 30
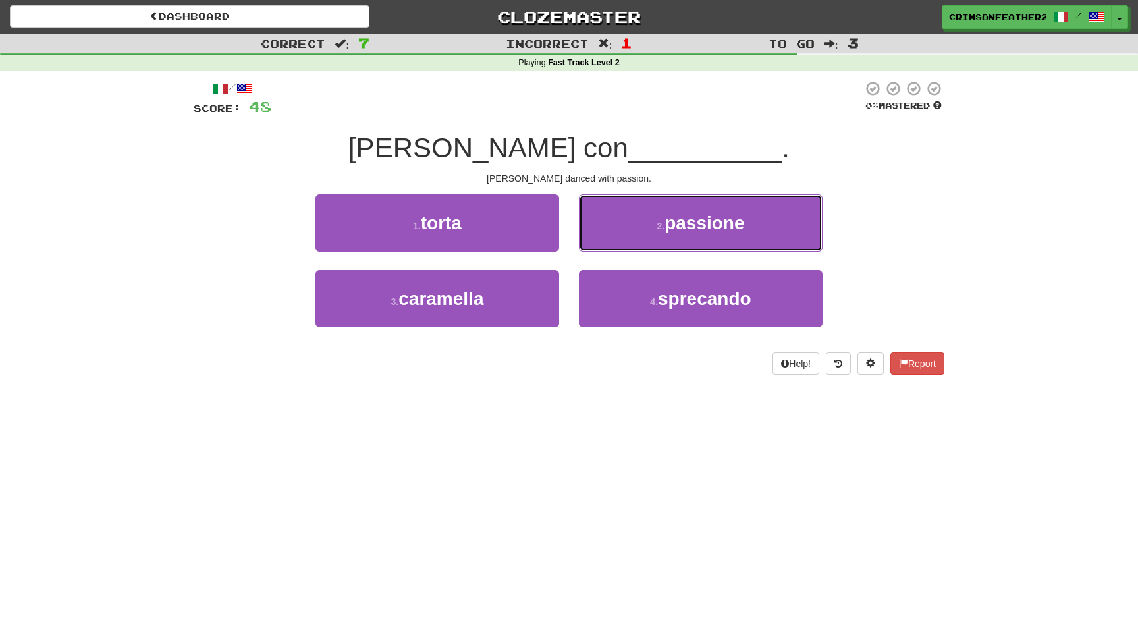
click at [599, 243] on button "2 . passione" at bounding box center [701, 222] width 244 height 57
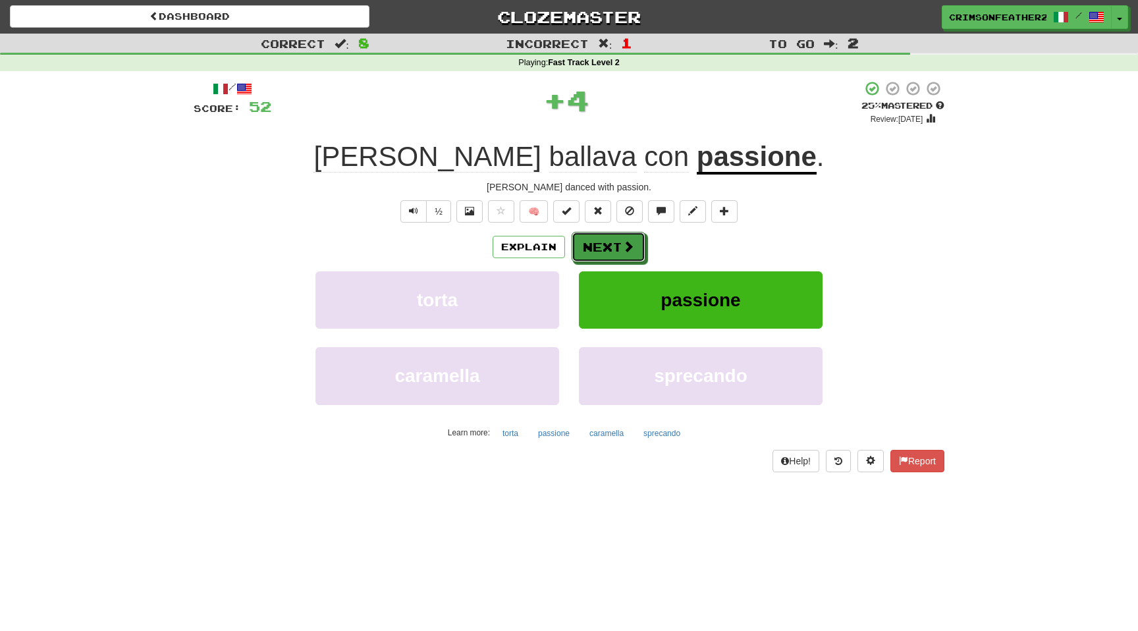
click at [599, 243] on button "Next" at bounding box center [609, 247] width 74 height 30
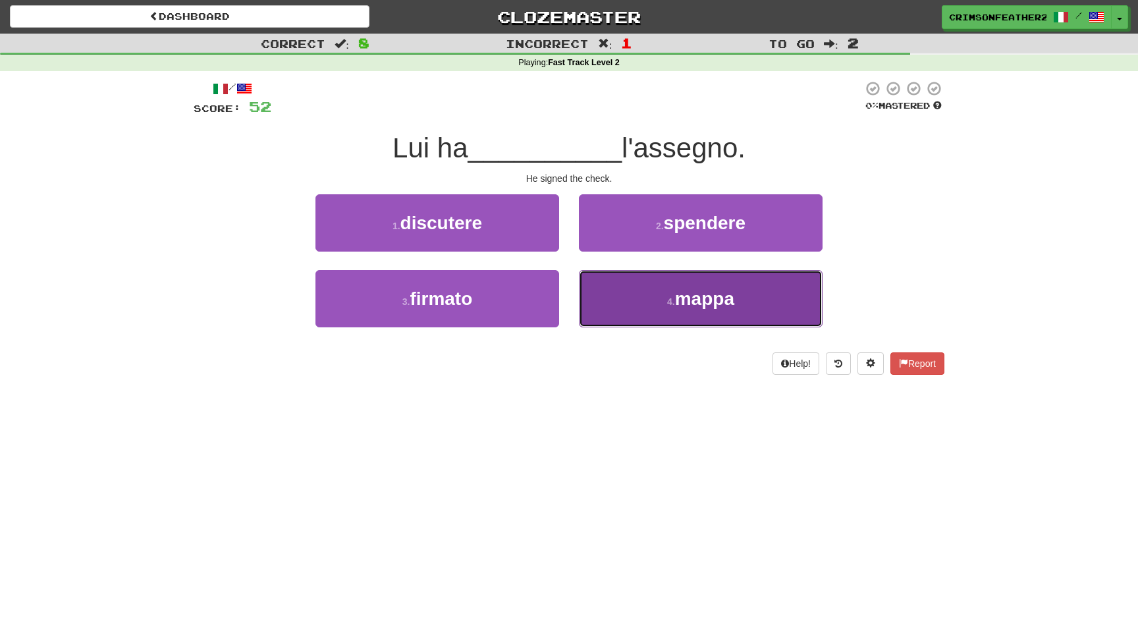
click at [617, 289] on button "4 . mappa" at bounding box center [701, 298] width 244 height 57
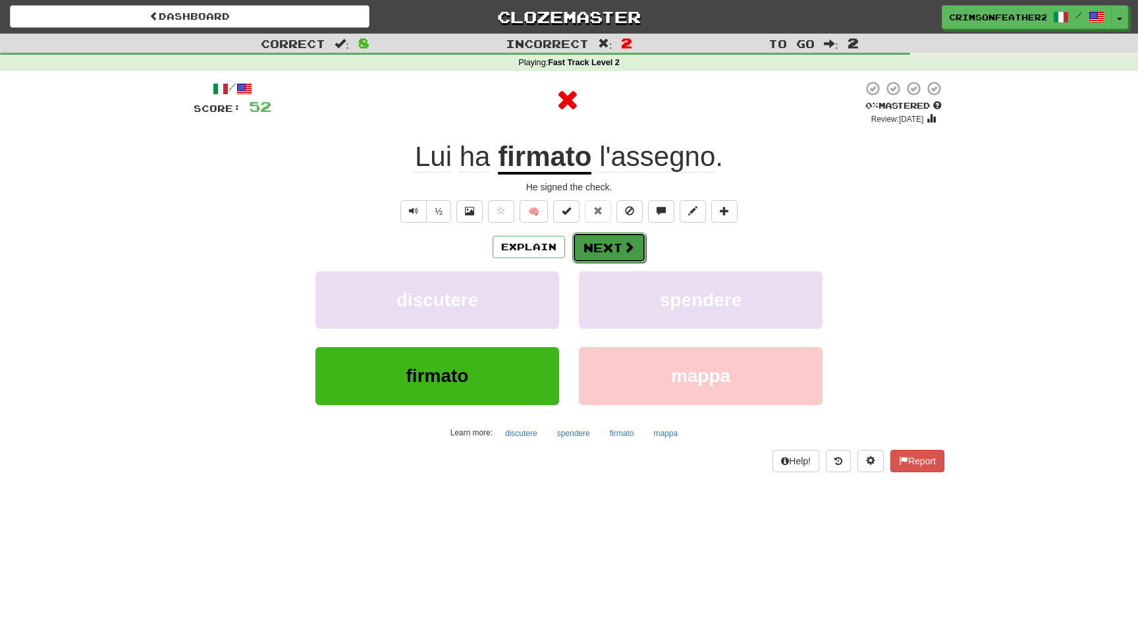
click at [594, 257] on button "Next" at bounding box center [609, 247] width 74 height 30
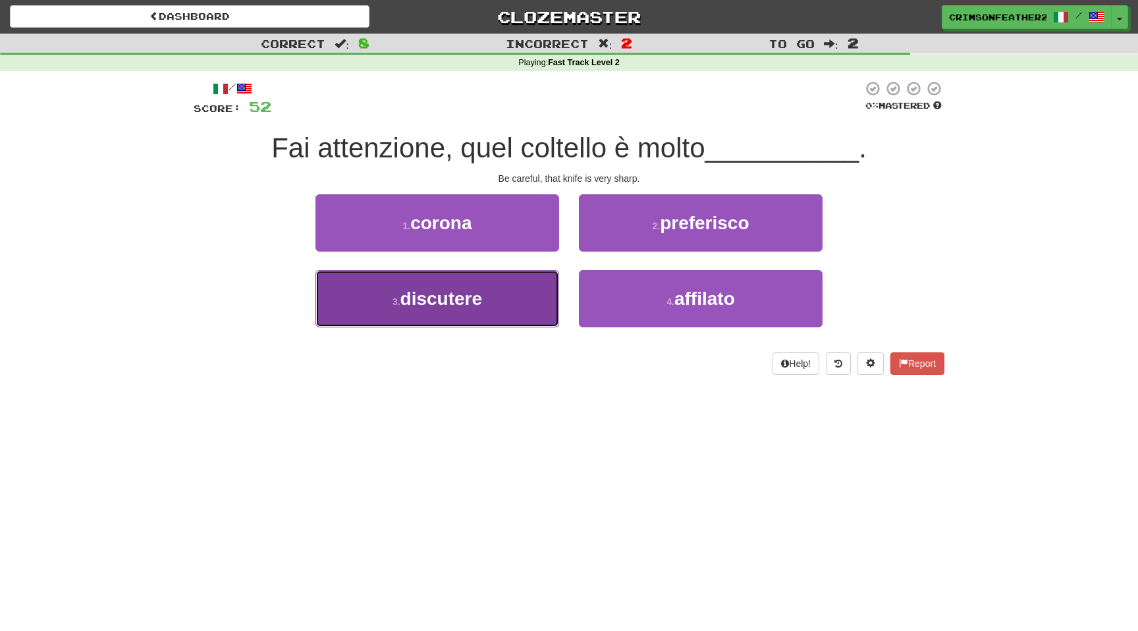
click at [478, 298] on span "discutere" at bounding box center [441, 298] width 82 height 20
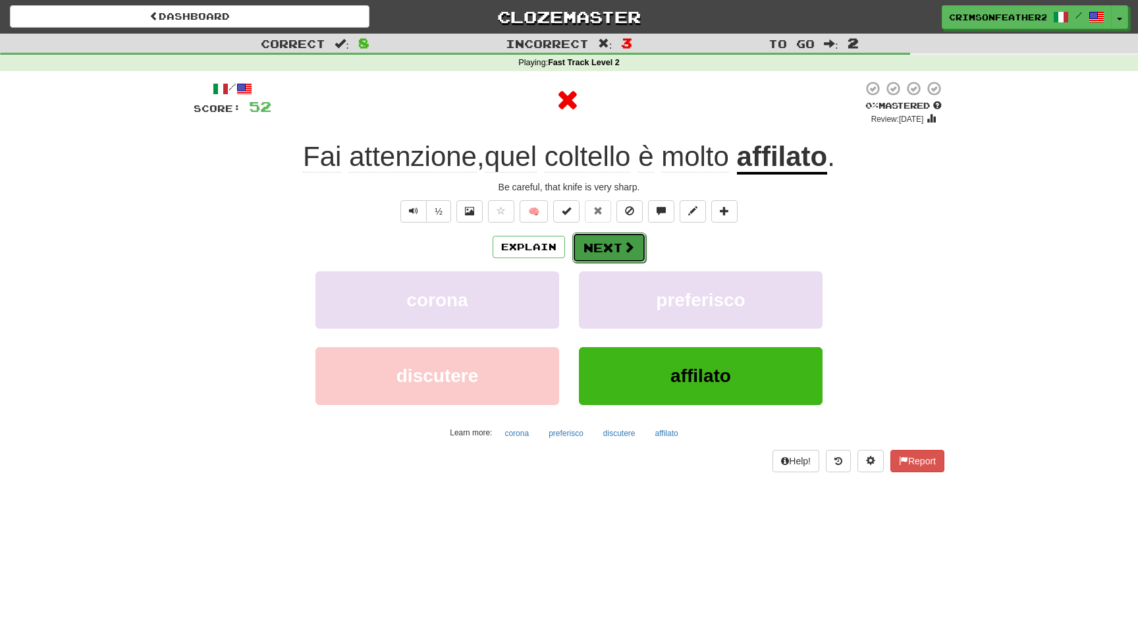
click at [594, 250] on button "Next" at bounding box center [609, 247] width 74 height 30
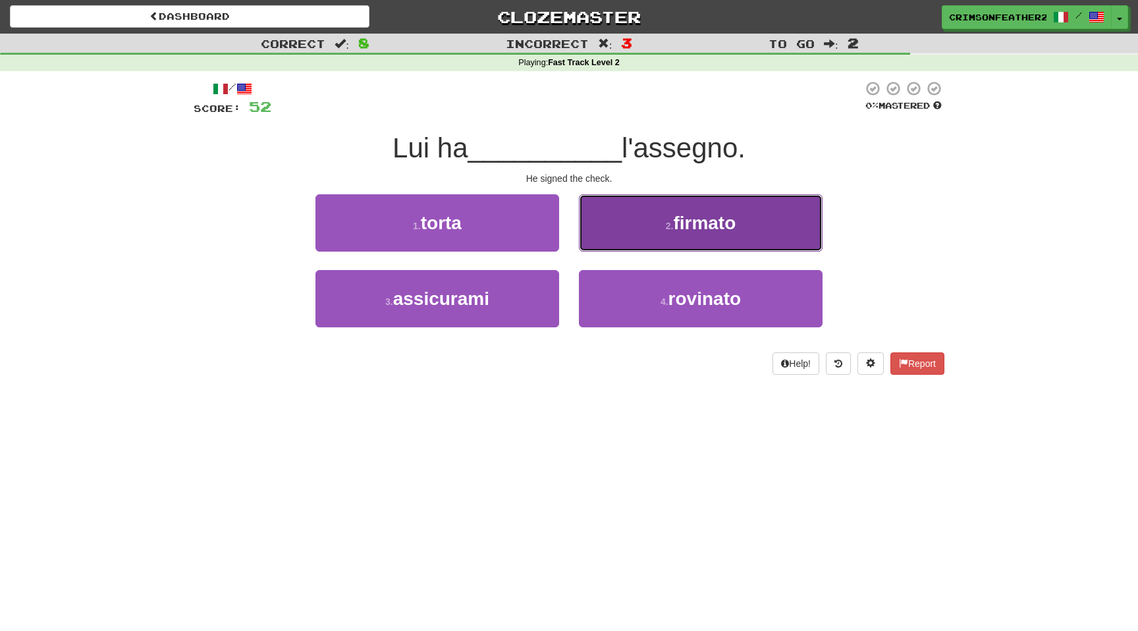
click at [600, 248] on button "2 . firmato" at bounding box center [701, 222] width 244 height 57
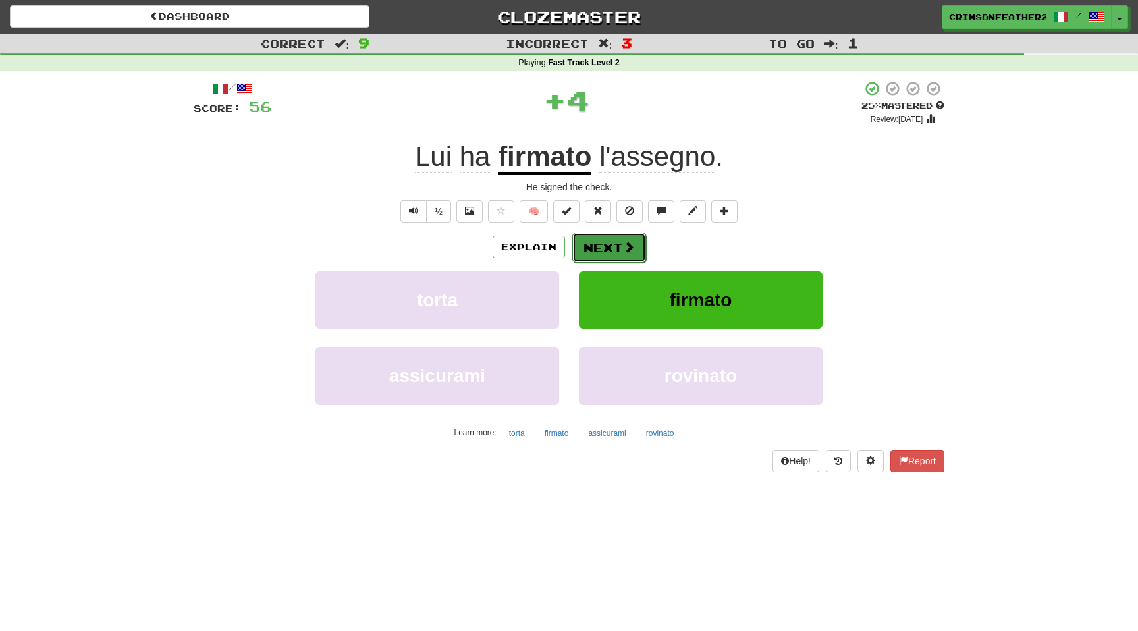
click at [597, 249] on button "Next" at bounding box center [609, 247] width 74 height 30
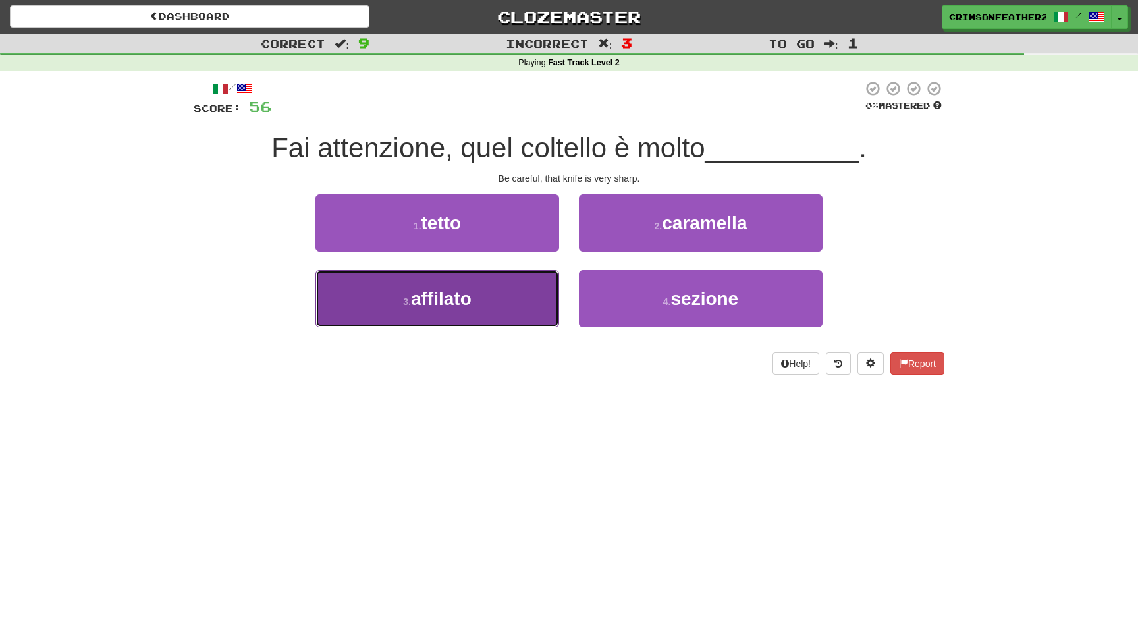
click at [507, 296] on button "3 . affilato" at bounding box center [437, 298] width 244 height 57
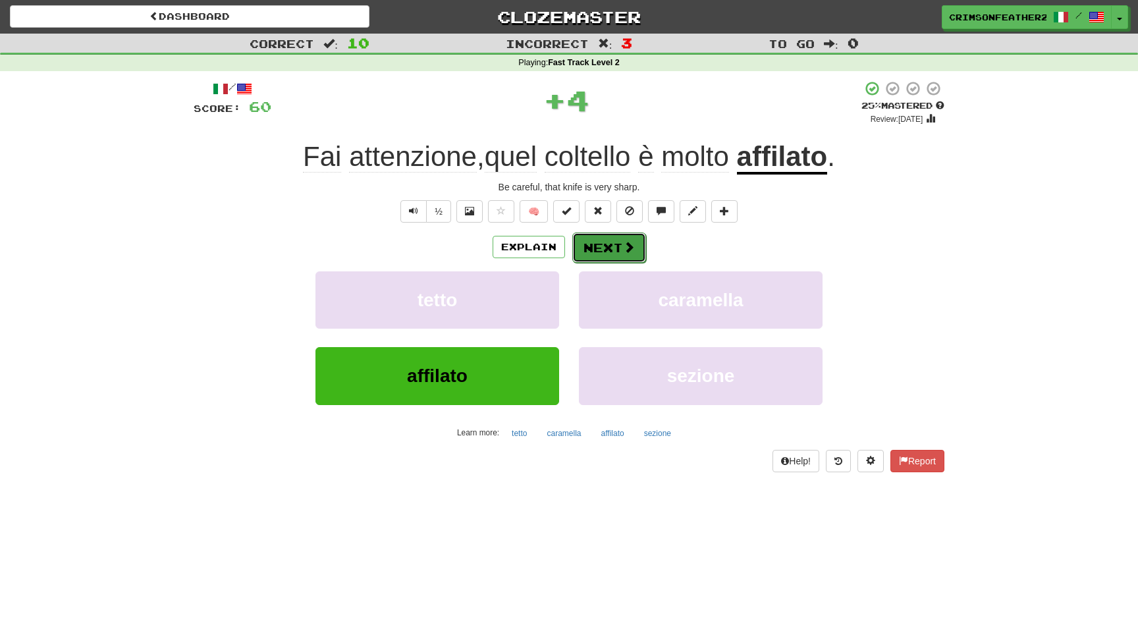
click at [595, 261] on button "Next" at bounding box center [609, 247] width 74 height 30
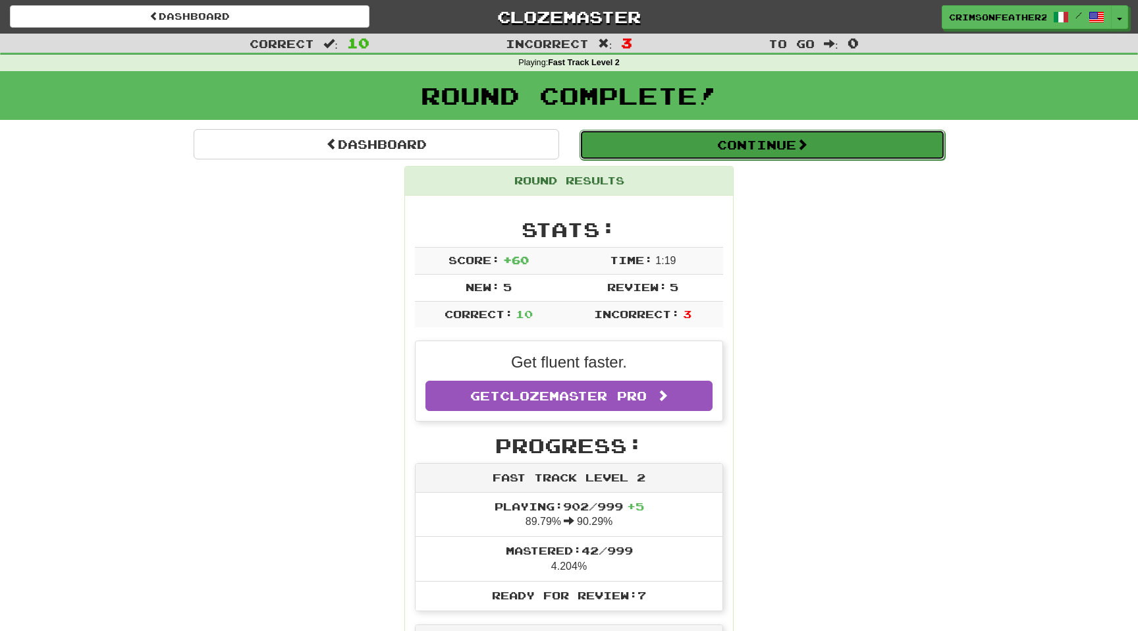
click at [636, 153] on button "Continue" at bounding box center [761, 145] width 365 height 30
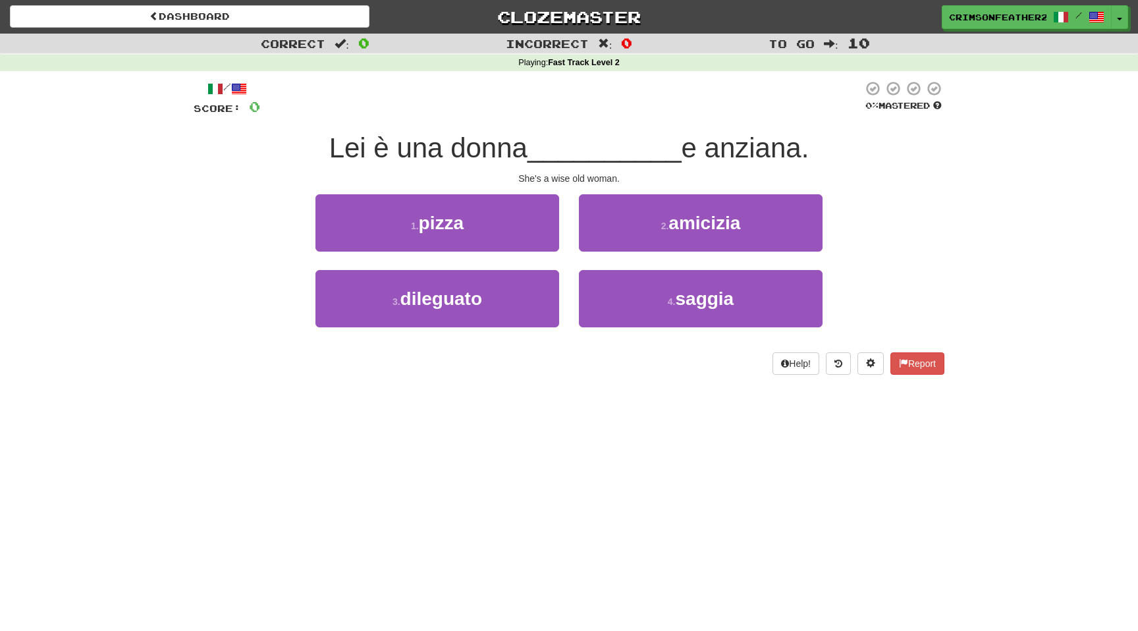
click at [577, 189] on div "/ Score: 0 0 % Mastered Lei è una donna __________ e anziana. She's a wise old …" at bounding box center [569, 227] width 751 height 294
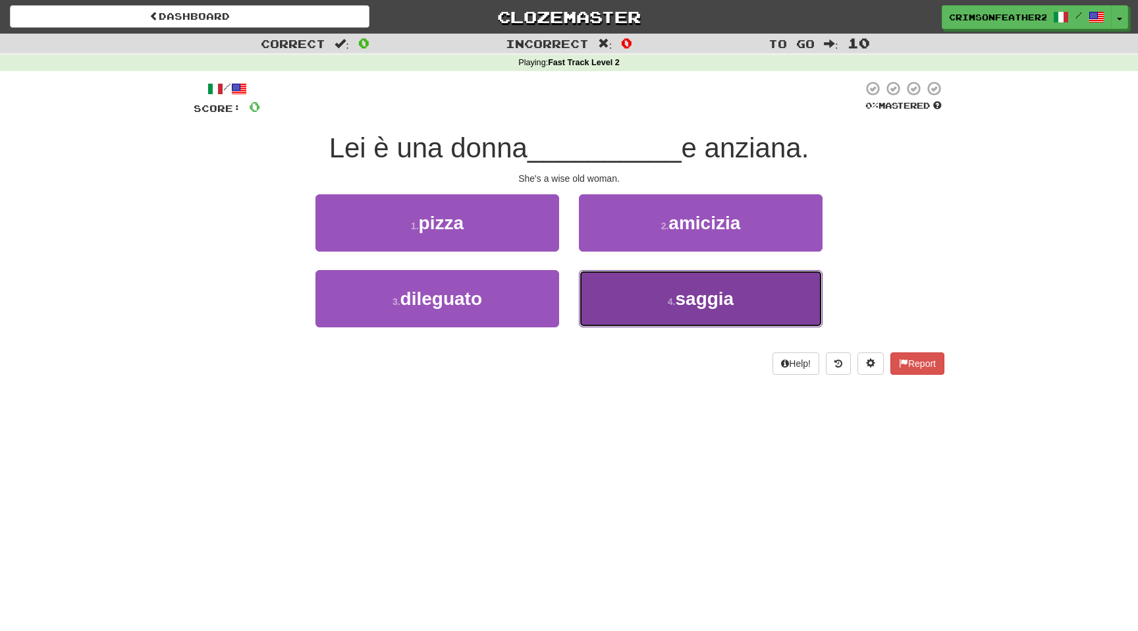
click at [599, 294] on button "4 . saggia" at bounding box center [701, 298] width 244 height 57
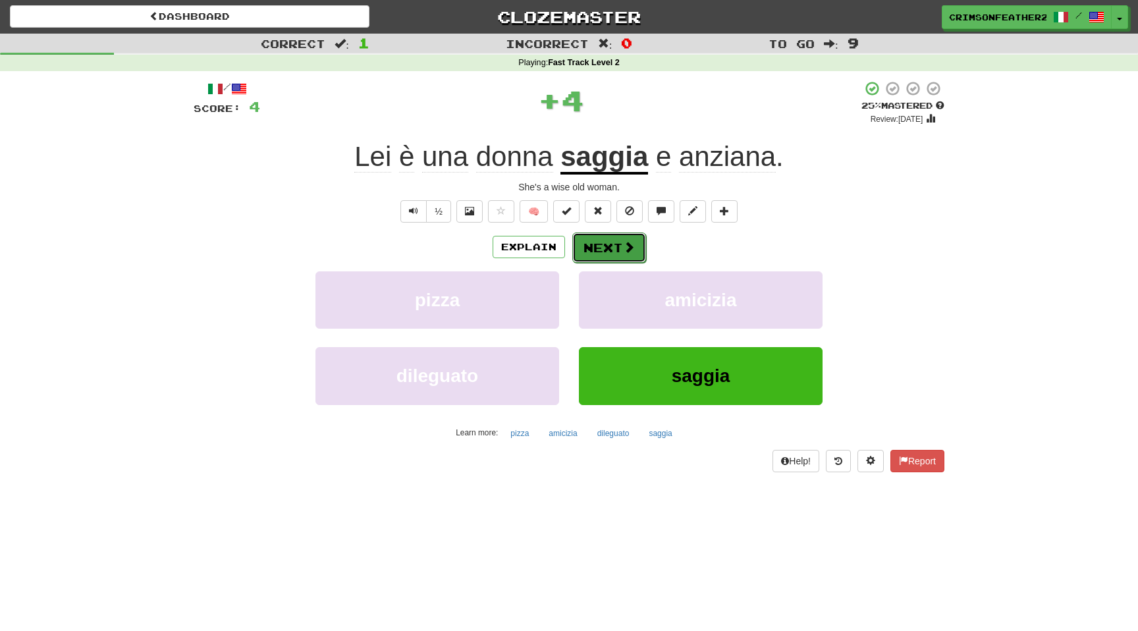
click at [619, 242] on button "Next" at bounding box center [609, 247] width 74 height 30
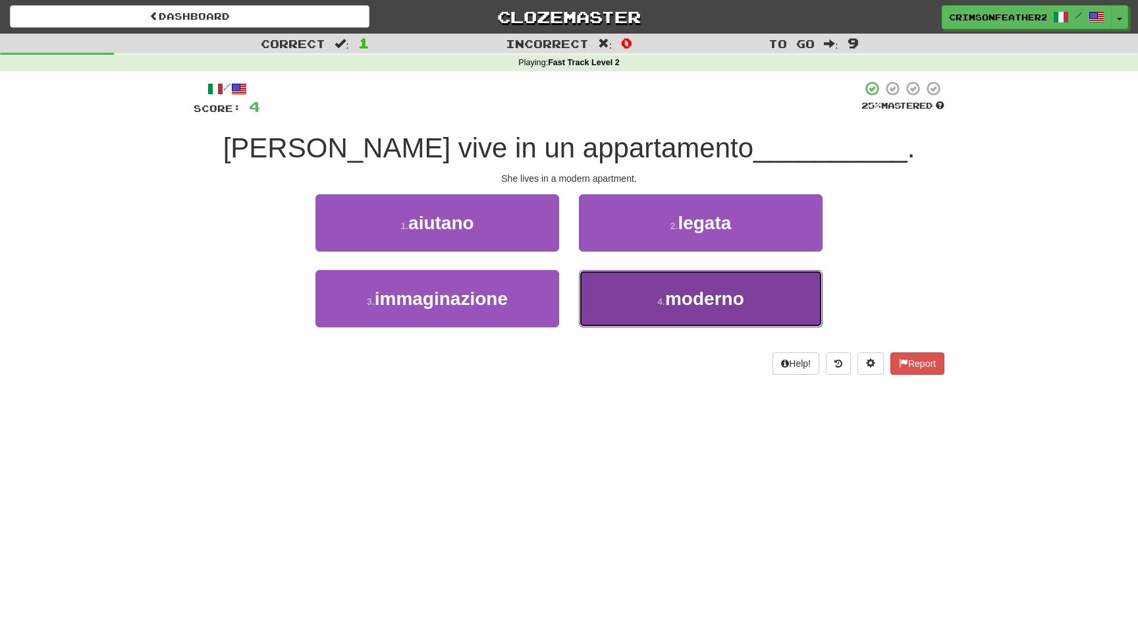
click at [616, 289] on button "4 . moderno" at bounding box center [701, 298] width 244 height 57
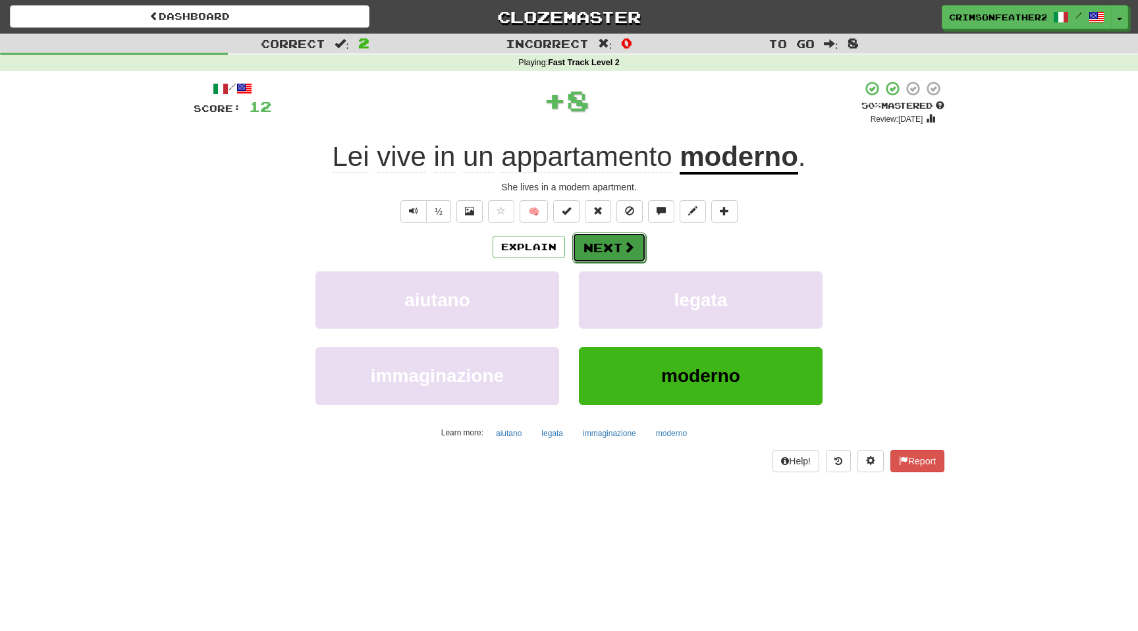
click at [614, 240] on button "Next" at bounding box center [609, 247] width 74 height 30
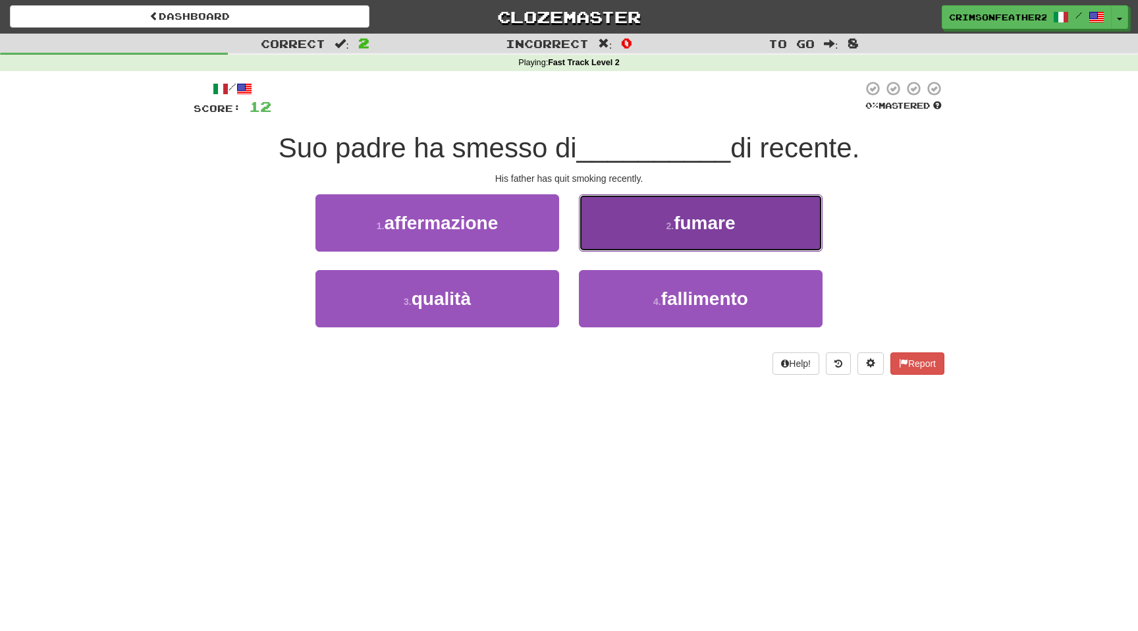
click at [621, 232] on button "2 . fumare" at bounding box center [701, 222] width 244 height 57
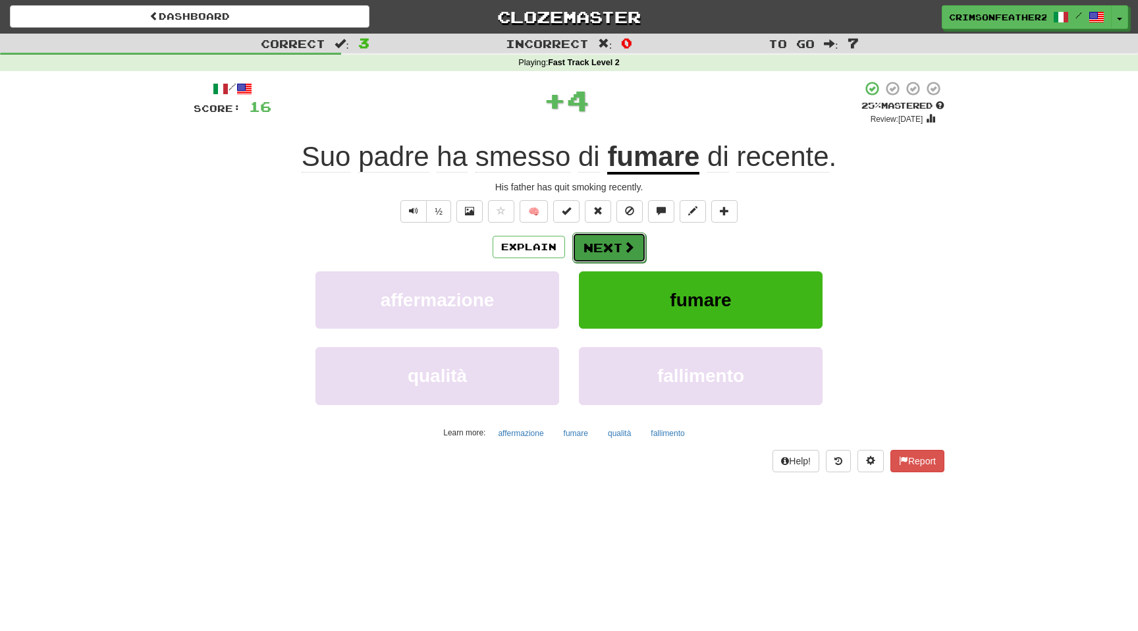
click at [615, 240] on button "Next" at bounding box center [609, 247] width 74 height 30
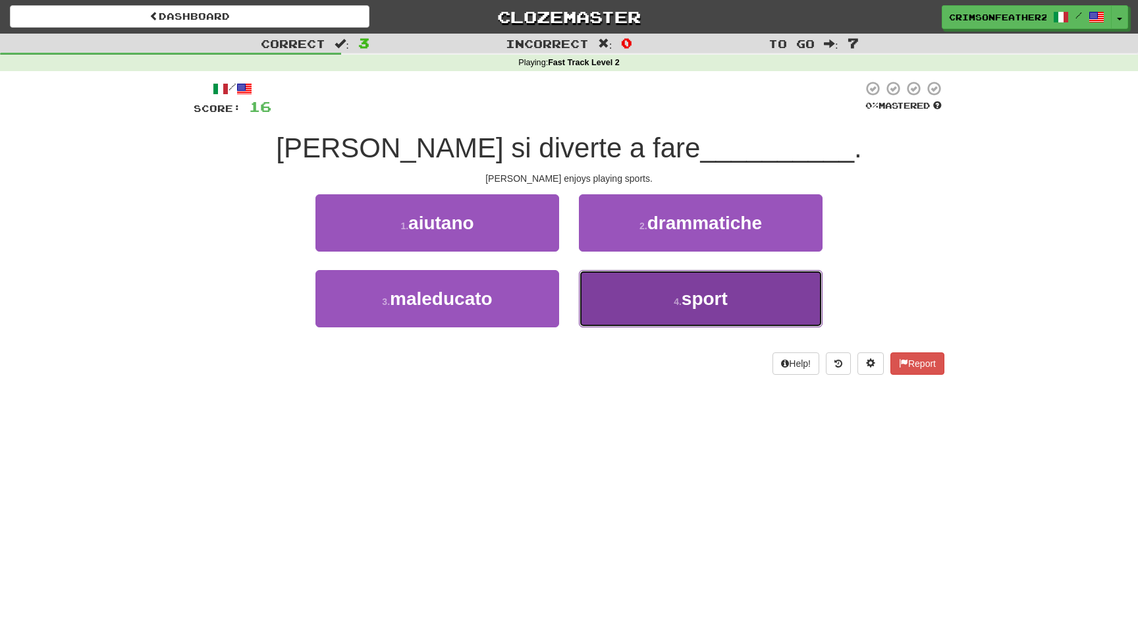
click at [585, 296] on button "4 . sport" at bounding box center [701, 298] width 244 height 57
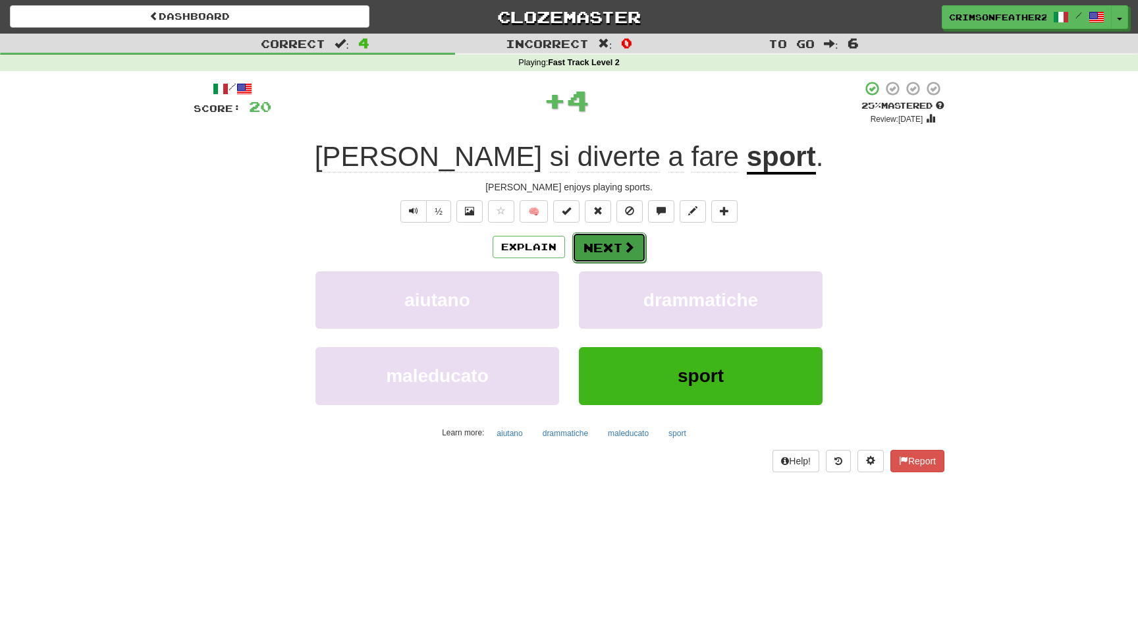
click at [592, 259] on button "Next" at bounding box center [609, 247] width 74 height 30
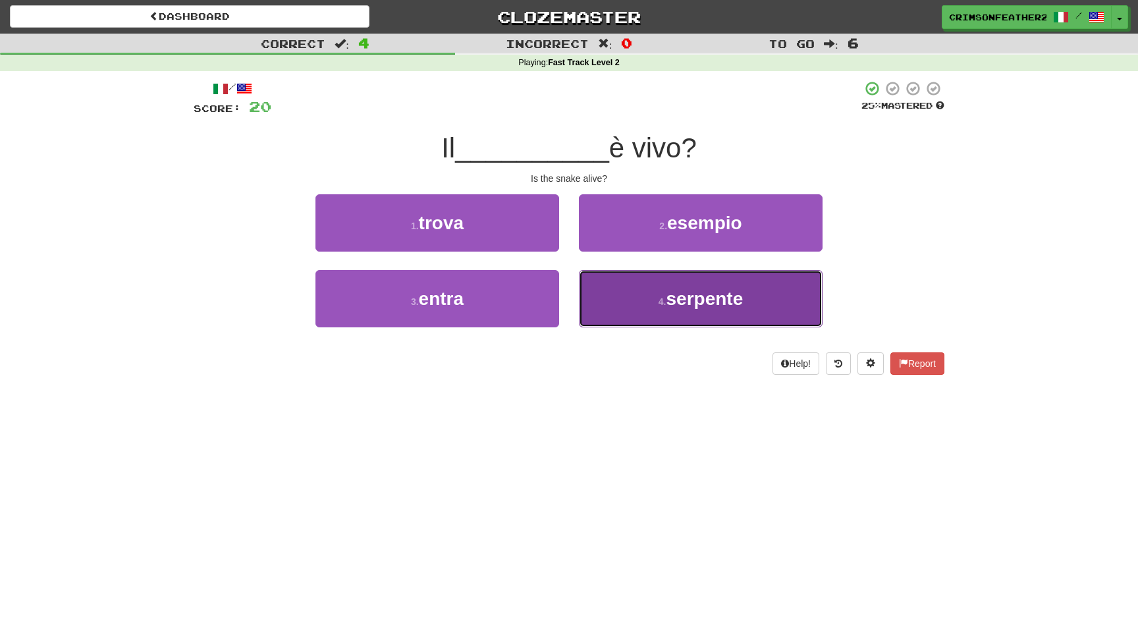
click at [607, 288] on button "4 . serpente" at bounding box center [701, 298] width 244 height 57
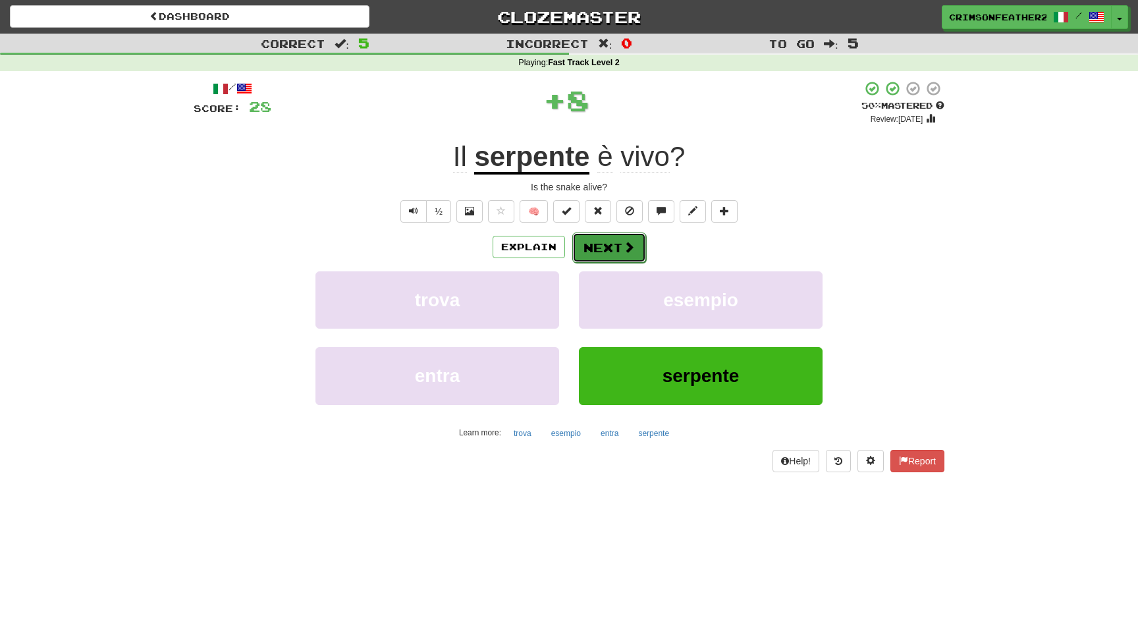
click at [585, 257] on button "Next" at bounding box center [609, 247] width 74 height 30
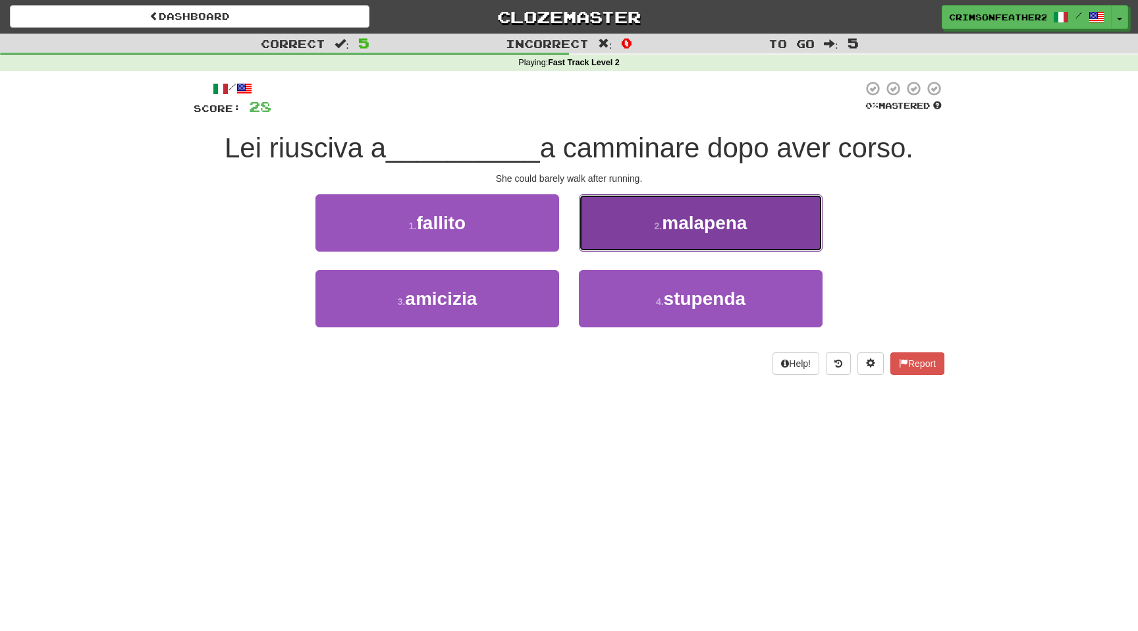
click at [657, 207] on button "2 . malapena" at bounding box center [701, 222] width 244 height 57
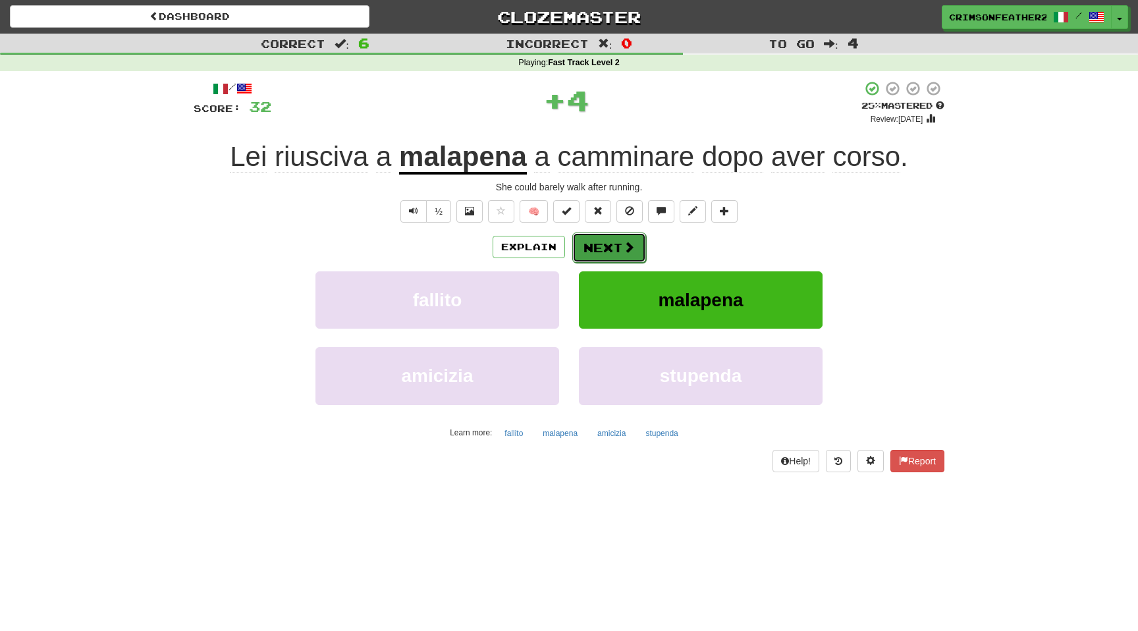
click at [585, 252] on button "Next" at bounding box center [609, 247] width 74 height 30
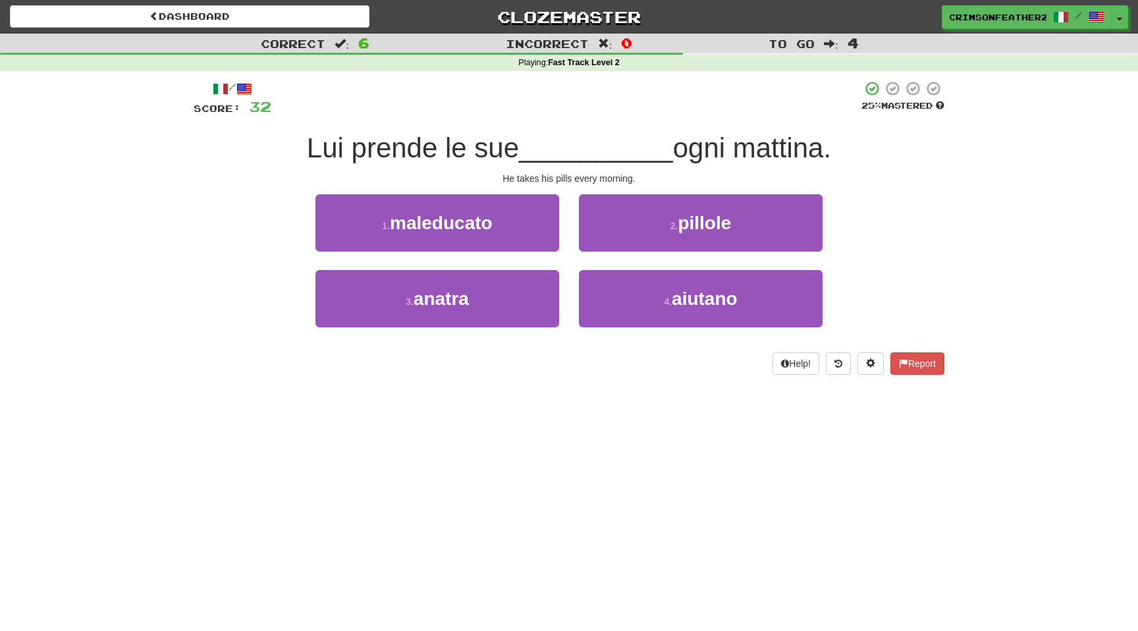
click at [570, 252] on div "2 . pillole" at bounding box center [700, 232] width 263 height 76
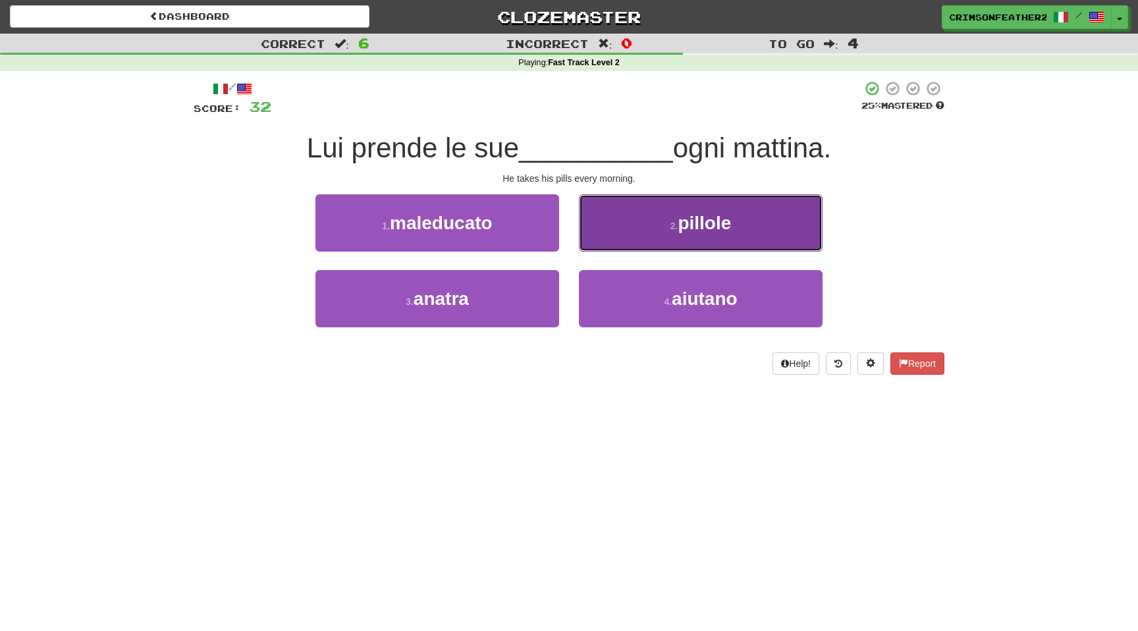
click at [679, 213] on span "pillole" at bounding box center [704, 223] width 53 height 20
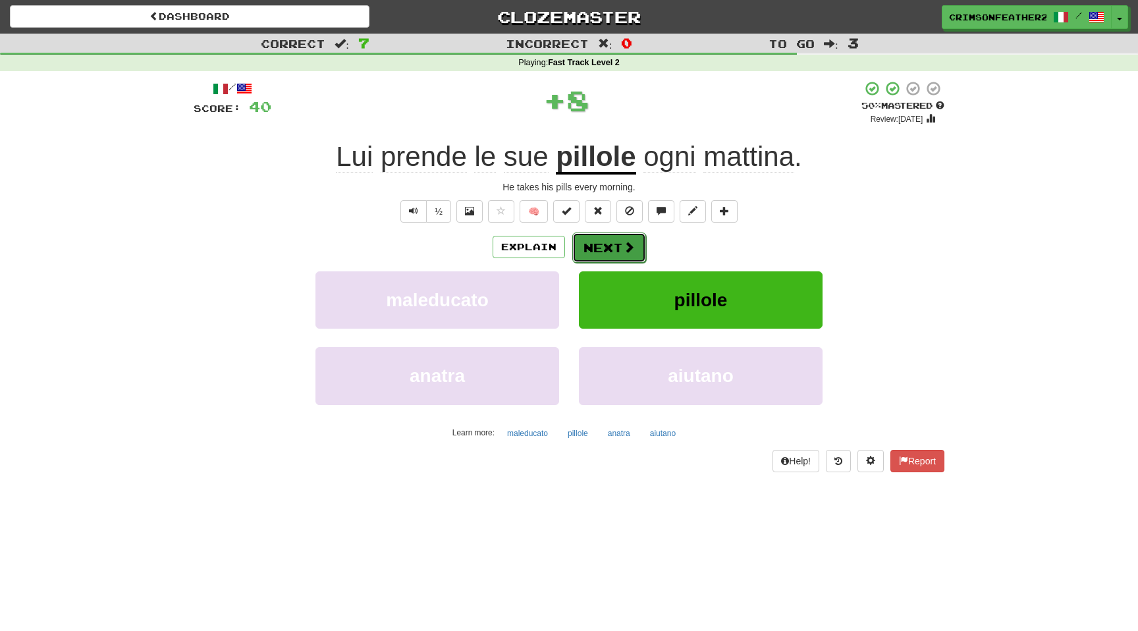
click at [630, 239] on button "Next" at bounding box center [609, 247] width 74 height 30
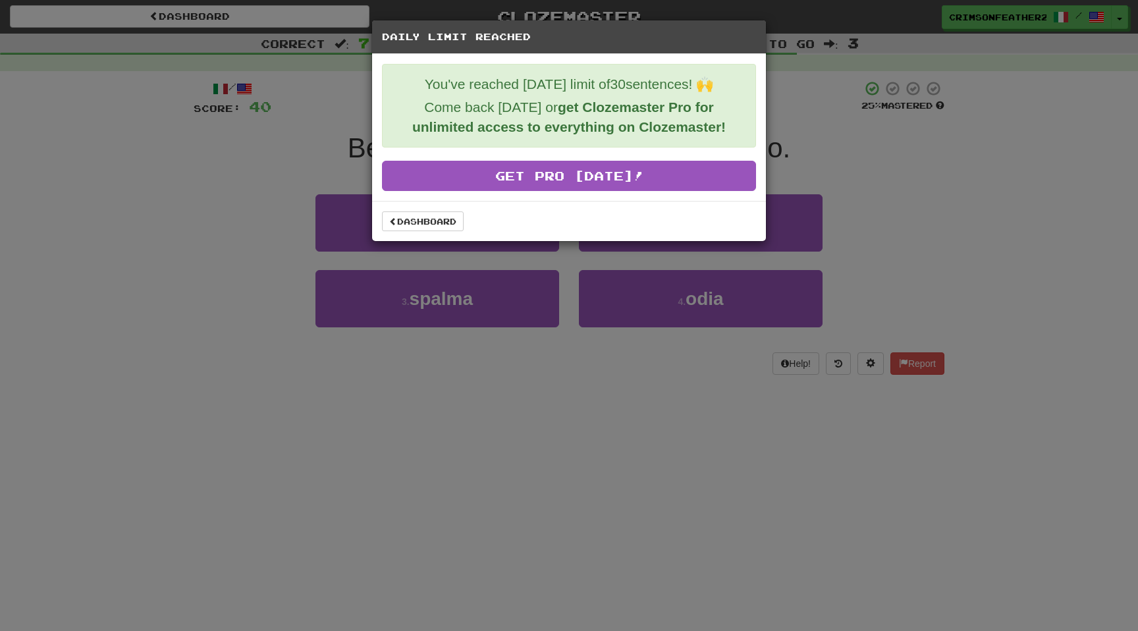
click at [417, 206] on div "Dashboard" at bounding box center [569, 221] width 394 height 40
click at [415, 217] on link "Dashboard" at bounding box center [423, 221] width 82 height 20
